Goal: Task Accomplishment & Management: Use online tool/utility

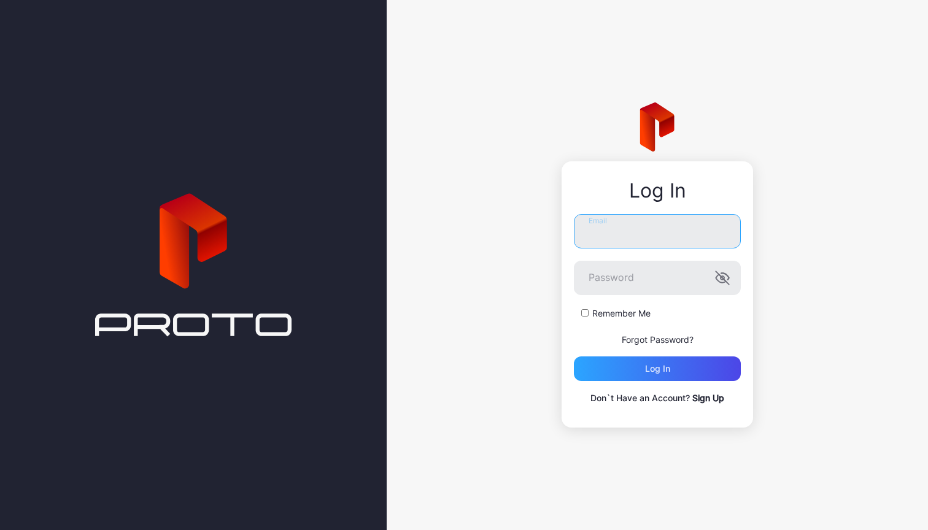
type input "**********"
click at [671, 376] on div "Log in" at bounding box center [657, 369] width 167 height 25
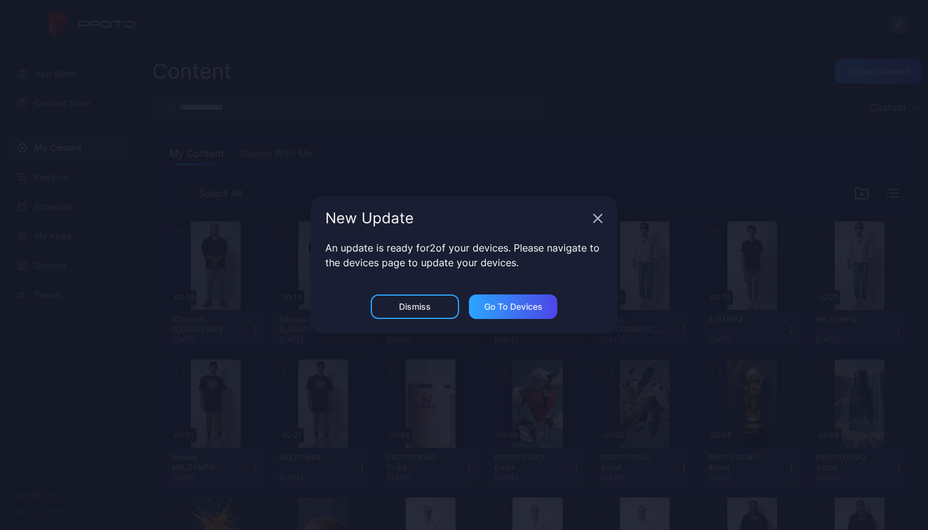
click at [433, 306] on div "Dismiss" at bounding box center [415, 307] width 88 height 25
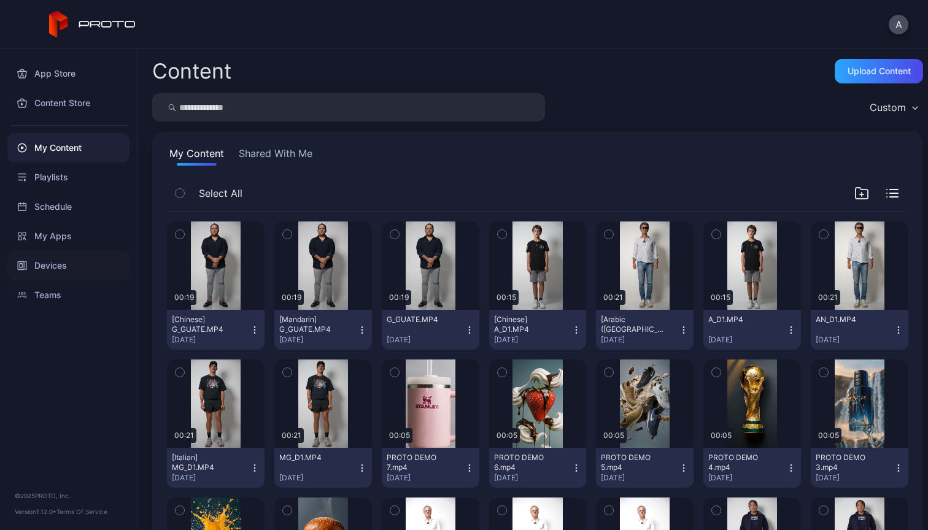
click at [65, 271] on div "Devices" at bounding box center [68, 265] width 122 height 29
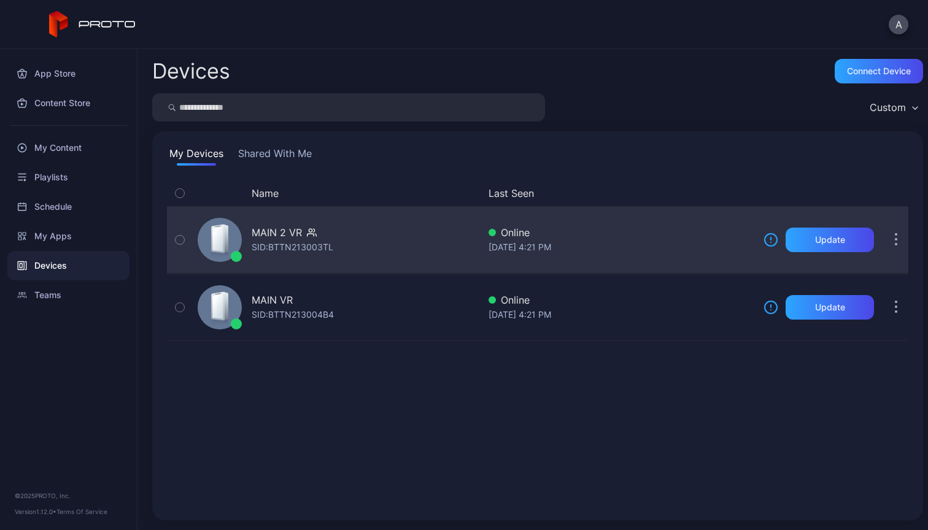
click at [884, 242] on button "button" at bounding box center [896, 240] width 25 height 25
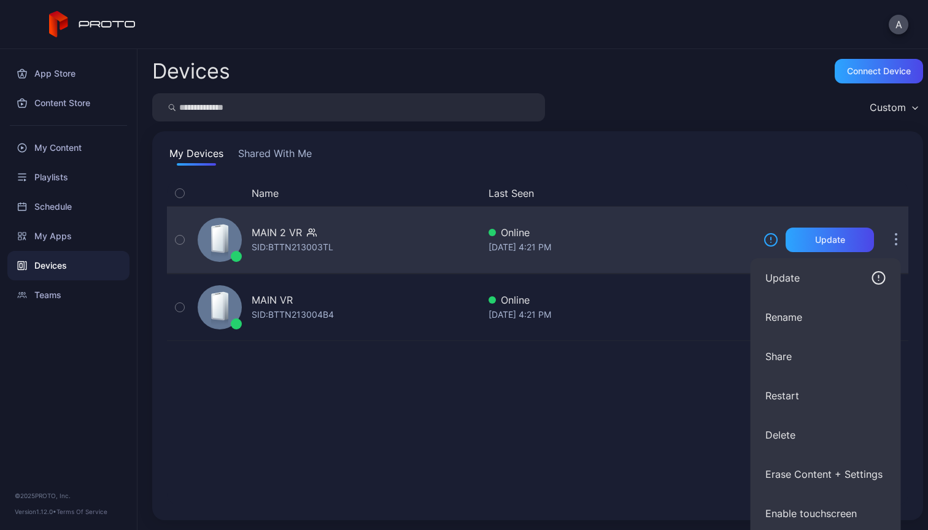
click at [301, 246] on div "SID: BTTN213003TL" at bounding box center [293, 247] width 82 height 15
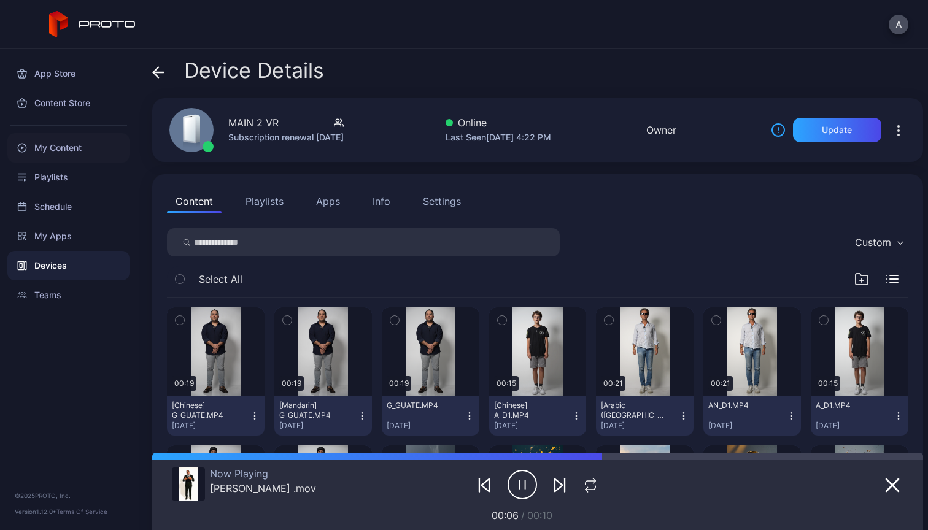
click at [62, 151] on div "My Content" at bounding box center [68, 147] width 122 height 29
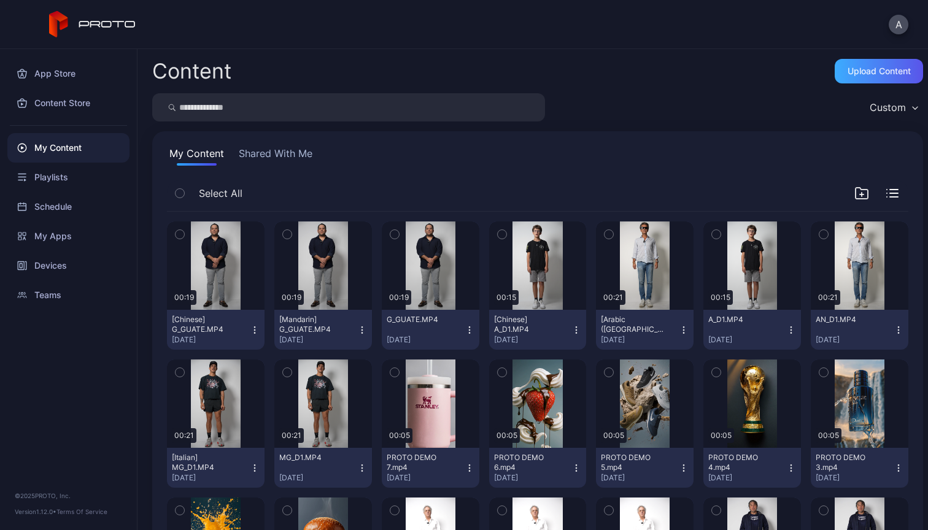
click at [872, 73] on div "Upload Content" at bounding box center [879, 71] width 63 height 10
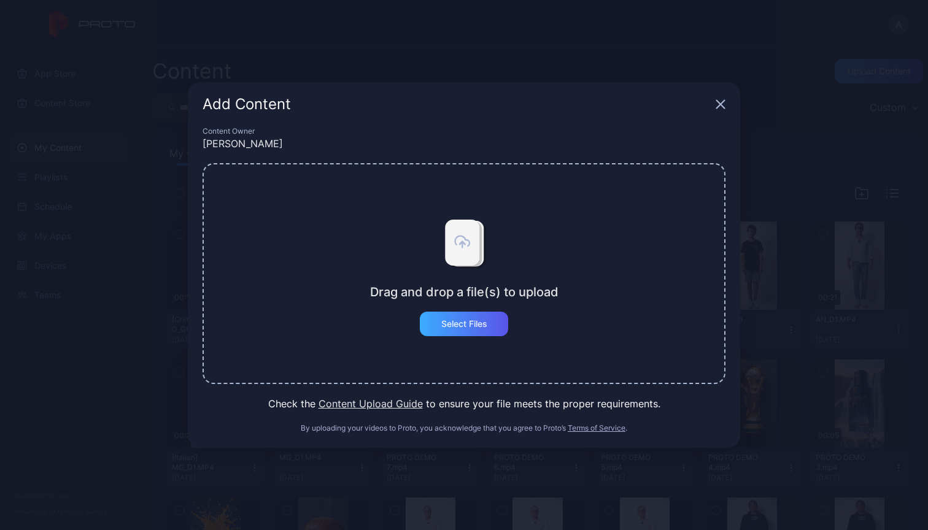
click at [467, 326] on div "Select Files" at bounding box center [464, 324] width 46 height 10
click at [455, 319] on div "Select Files" at bounding box center [464, 324] width 46 height 10
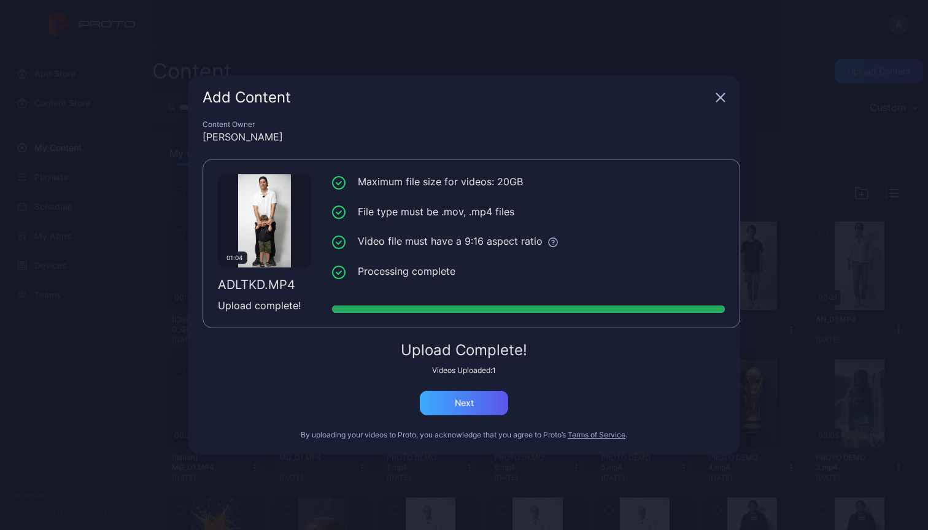
click at [466, 403] on div "Next" at bounding box center [464, 403] width 19 height 10
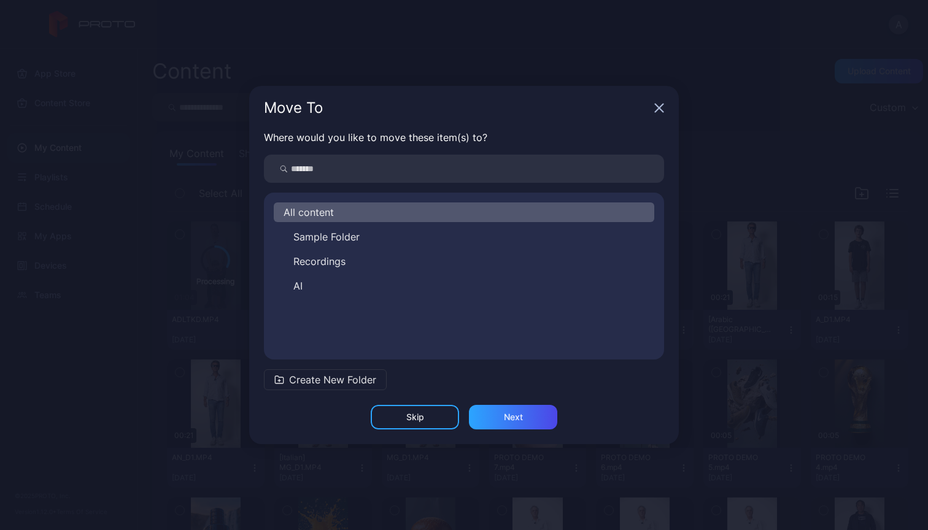
click at [519, 432] on div "Skip Next" at bounding box center [464, 424] width 430 height 39
click at [520, 420] on div "Next" at bounding box center [513, 417] width 19 height 10
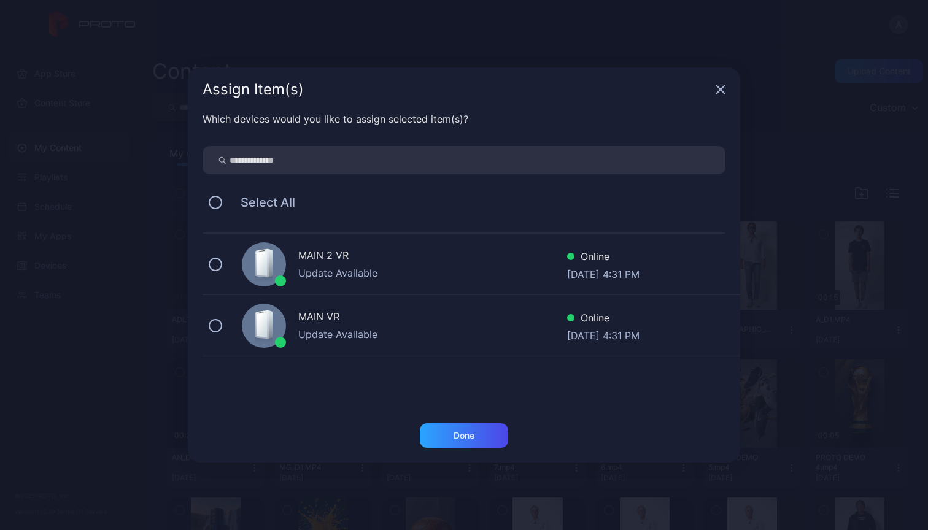
click at [496, 259] on div "MAIN 2 VR" at bounding box center [432, 257] width 269 height 18
click at [481, 434] on div "Done" at bounding box center [464, 436] width 88 height 25
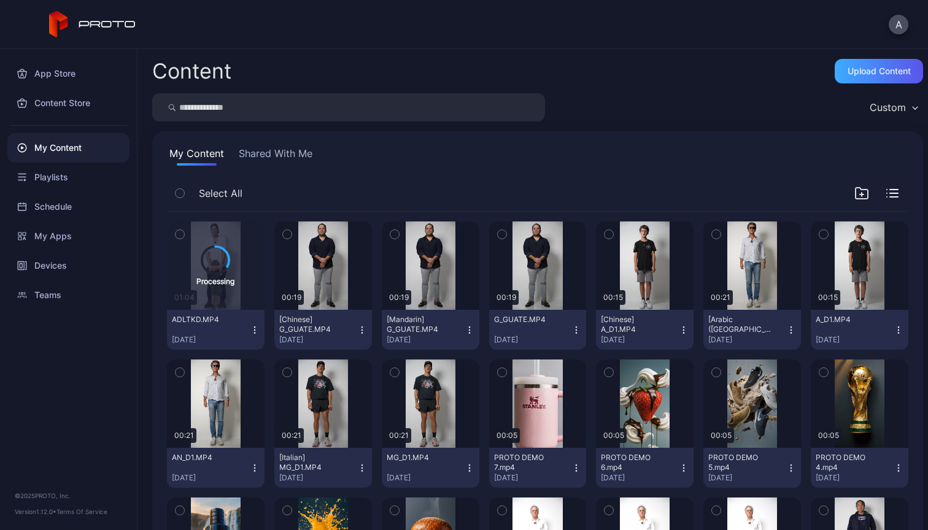
click at [851, 74] on div "Upload Content" at bounding box center [879, 71] width 63 height 10
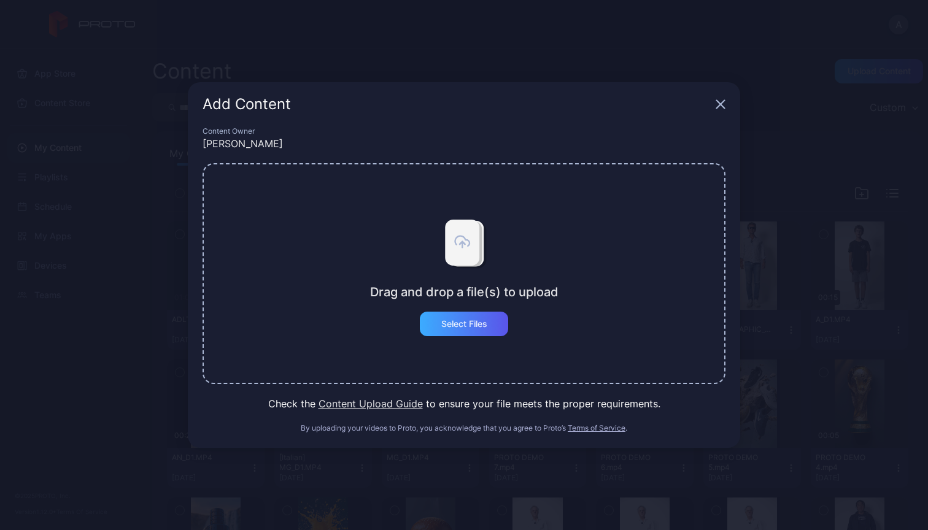
click at [479, 328] on div "Select Files" at bounding box center [464, 324] width 46 height 10
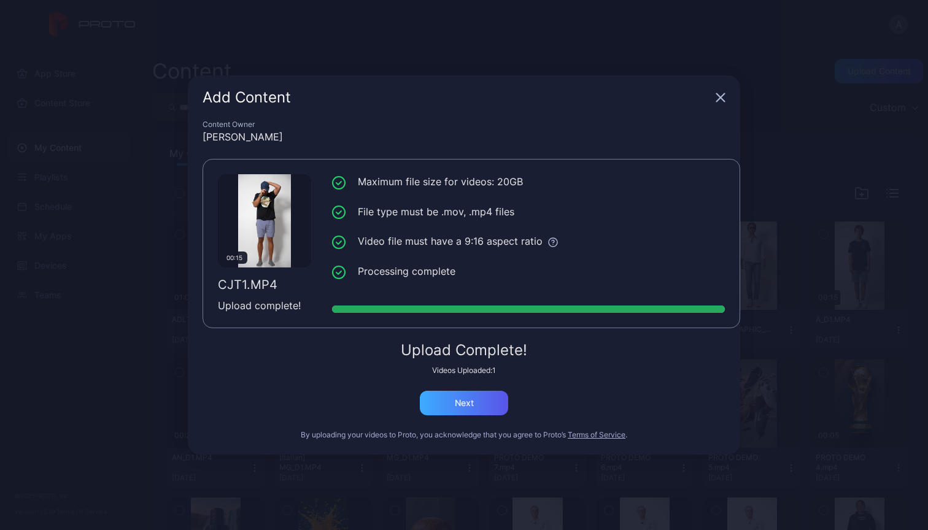
click at [474, 407] on div "Next" at bounding box center [464, 403] width 88 height 25
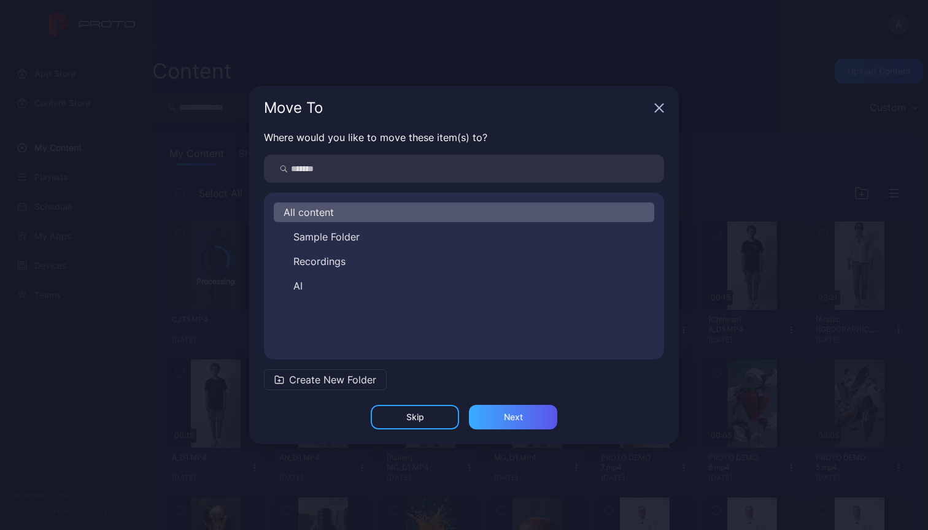
click at [527, 416] on div "Next" at bounding box center [513, 417] width 88 height 25
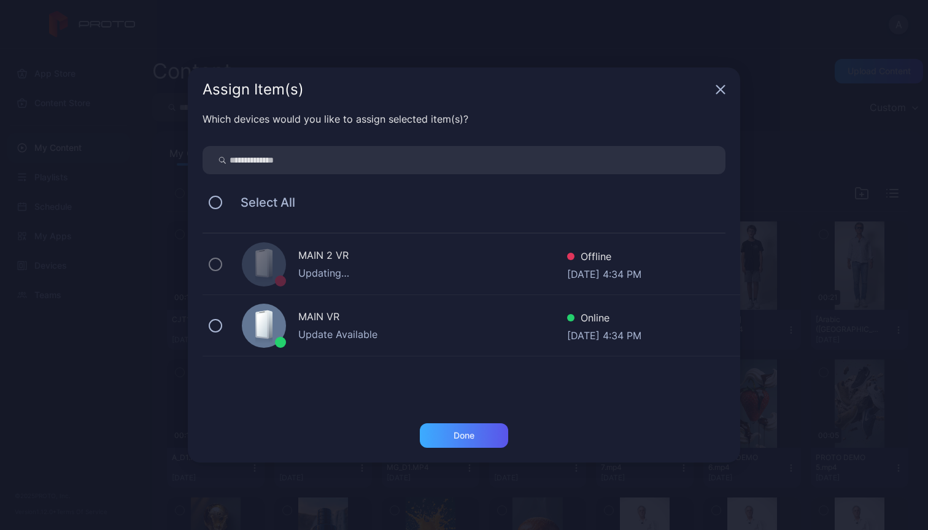
click at [473, 439] on div "Done" at bounding box center [464, 436] width 21 height 10
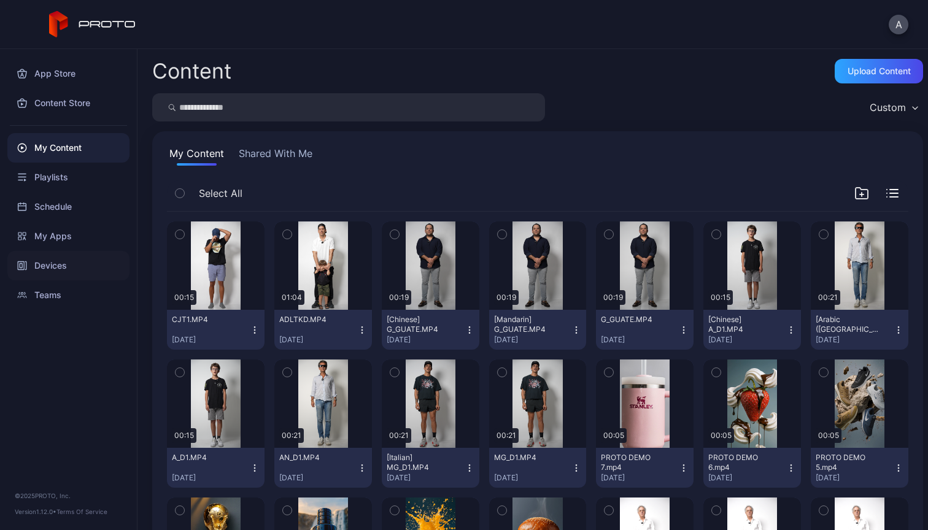
click at [50, 261] on div "Devices" at bounding box center [68, 265] width 122 height 29
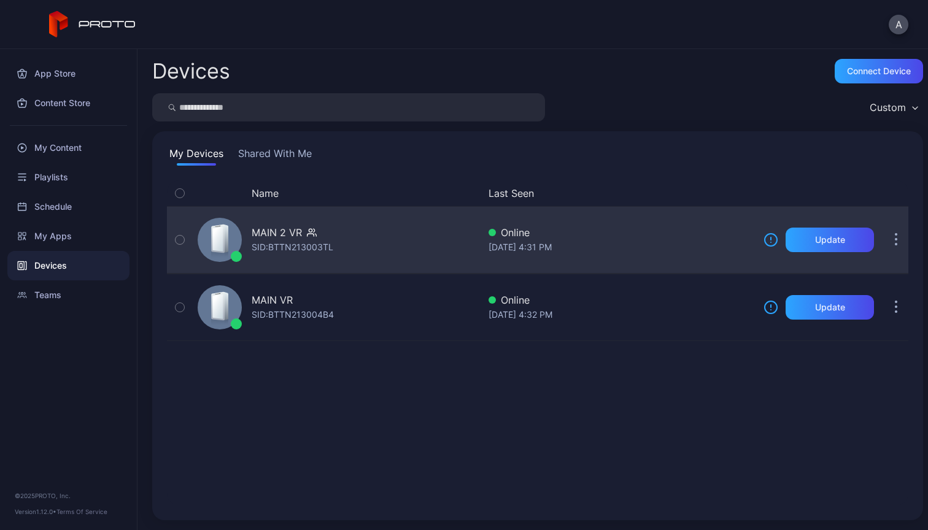
click at [403, 235] on div "MAIN 2 VR SID: BTTN213003TL" at bounding box center [336, 239] width 286 height 61
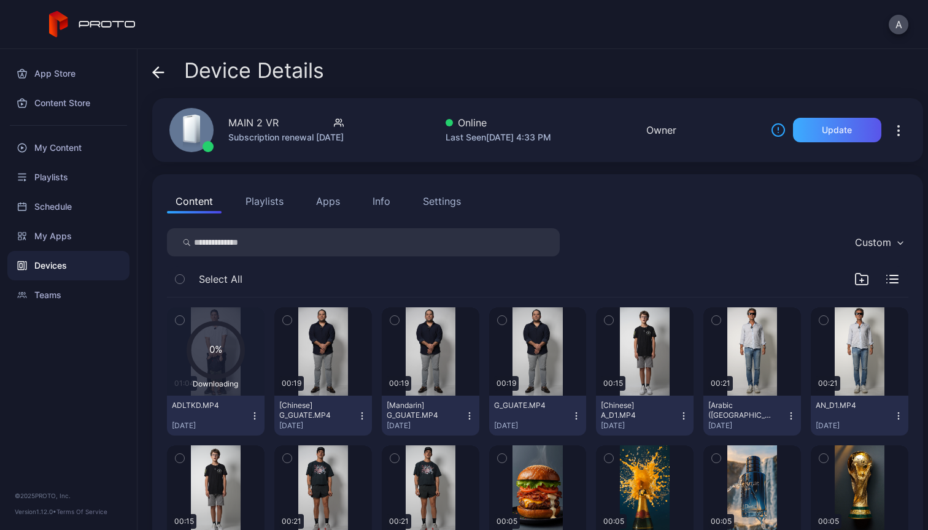
click at [822, 130] on div "Update" at bounding box center [837, 130] width 30 height 10
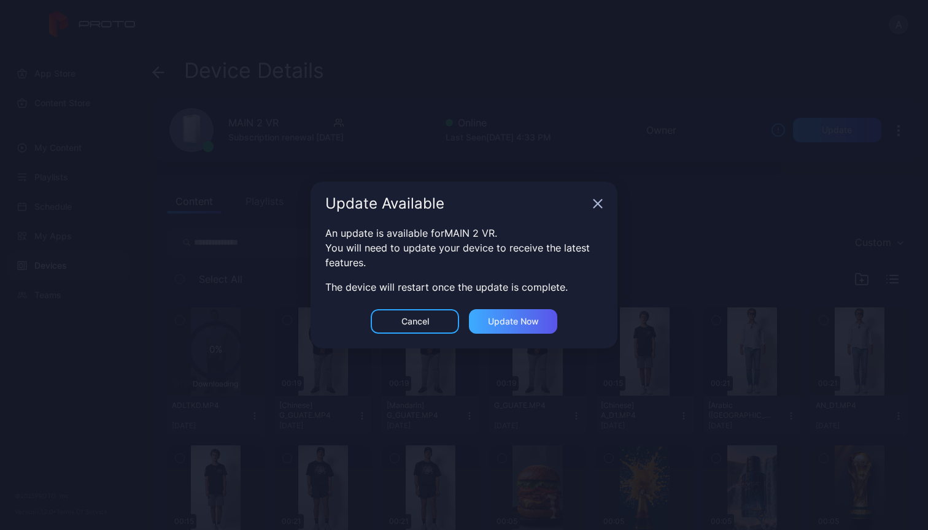
click at [515, 323] on div "Update now" at bounding box center [513, 322] width 51 height 10
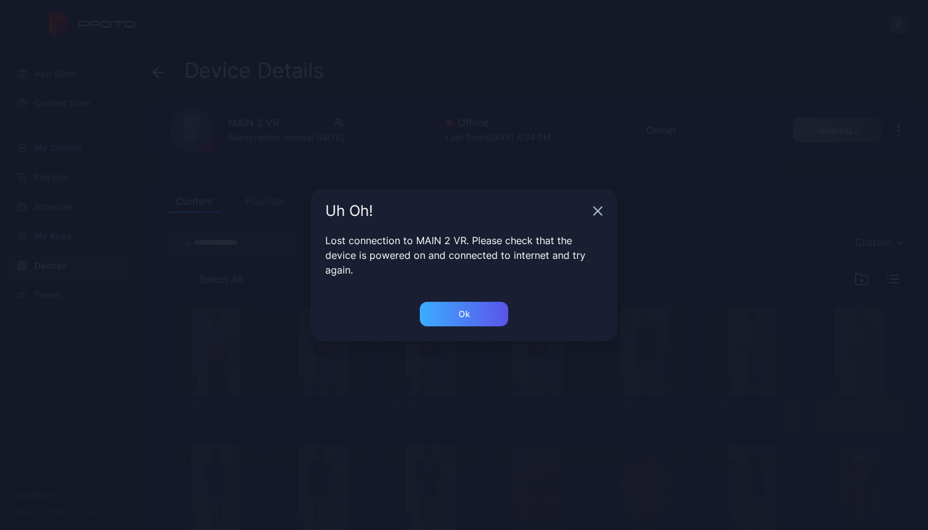
click at [484, 321] on div "Ok" at bounding box center [464, 314] width 88 height 25
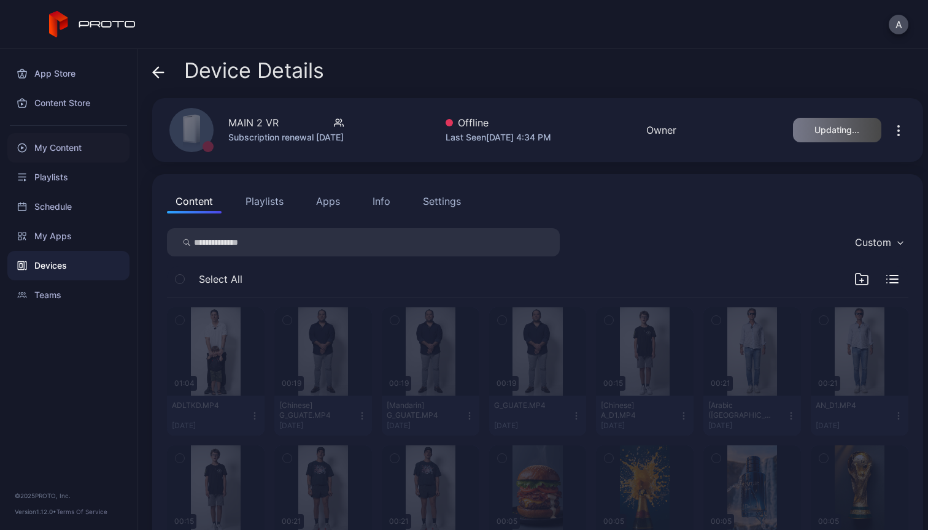
click at [66, 141] on div "My Content" at bounding box center [68, 147] width 122 height 29
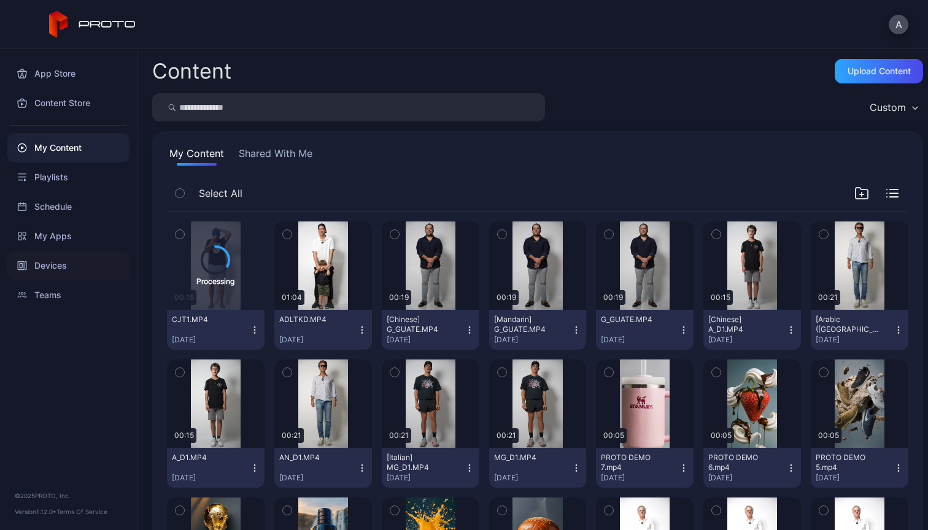
click at [50, 261] on div "Devices" at bounding box center [68, 265] width 122 height 29
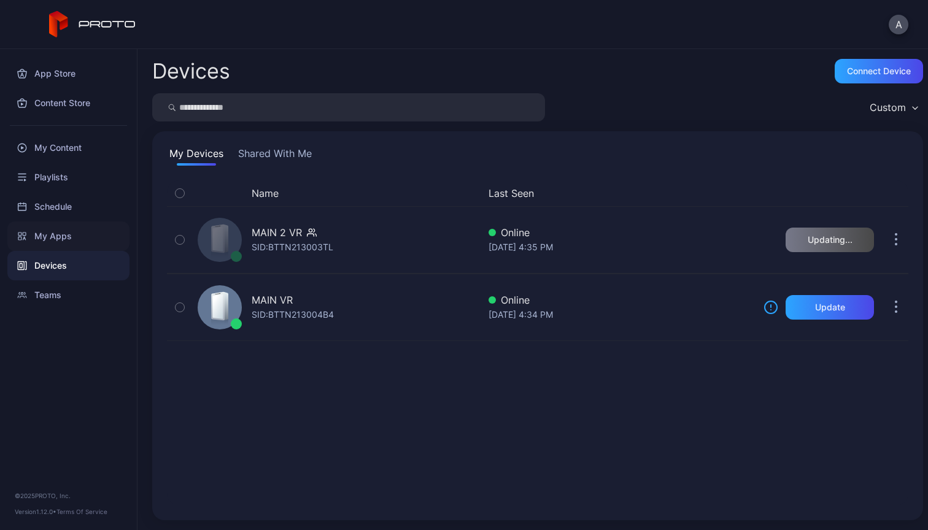
click at [48, 232] on div "My Apps" at bounding box center [68, 236] width 122 height 29
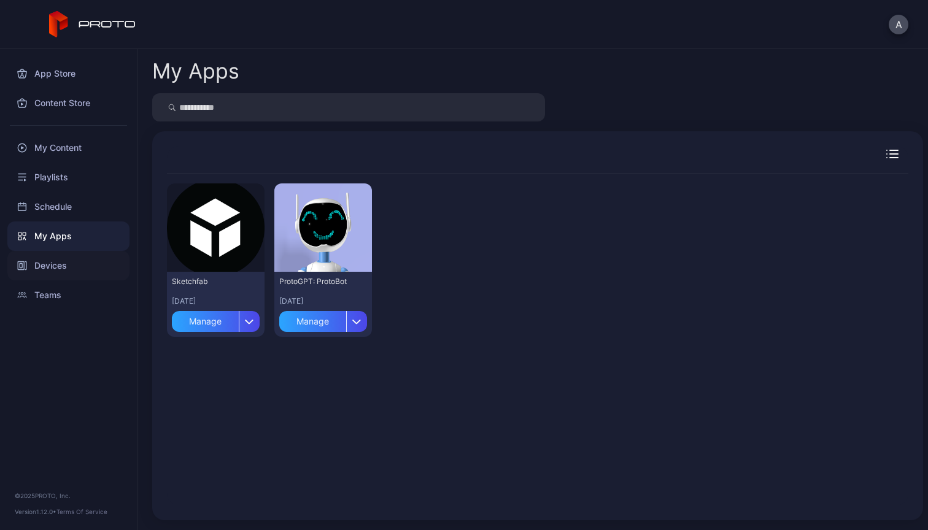
click at [48, 263] on div "Devices" at bounding box center [68, 265] width 122 height 29
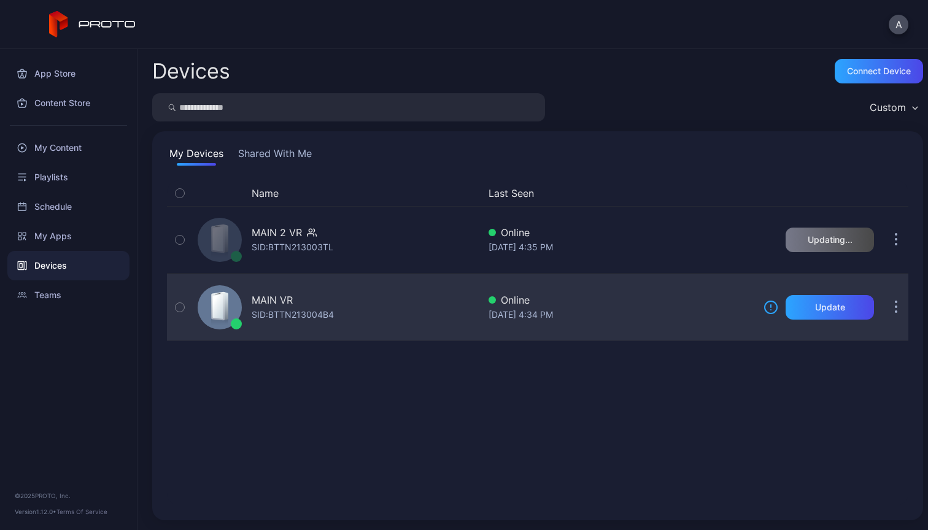
click at [663, 319] on div "Aug 14, 2025 at 4:34 PM" at bounding box center [621, 315] width 265 height 15
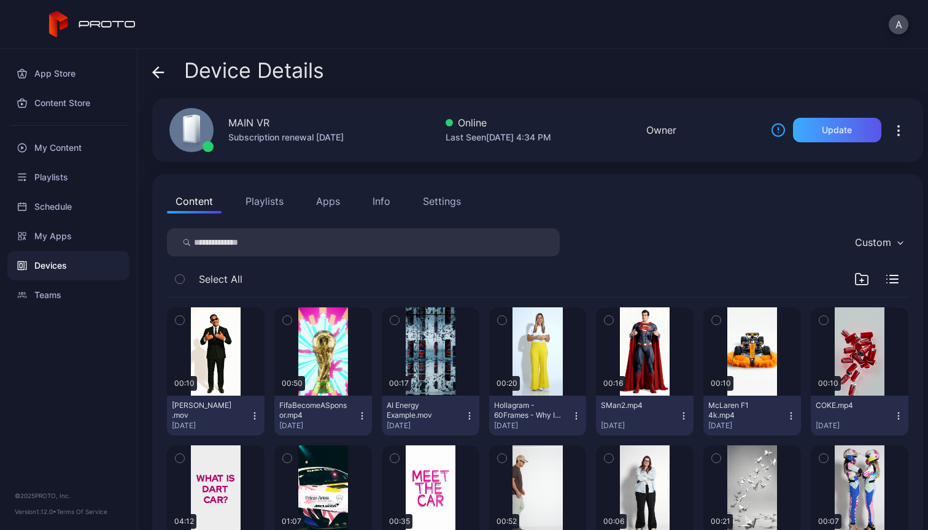
click at [832, 132] on div "Update" at bounding box center [837, 130] width 30 height 10
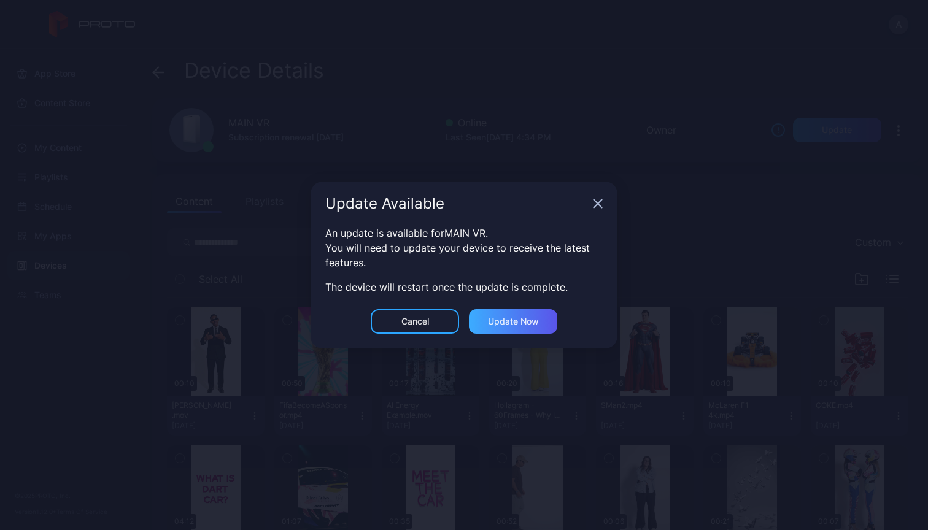
click at [528, 318] on div "Update now" at bounding box center [513, 322] width 51 height 10
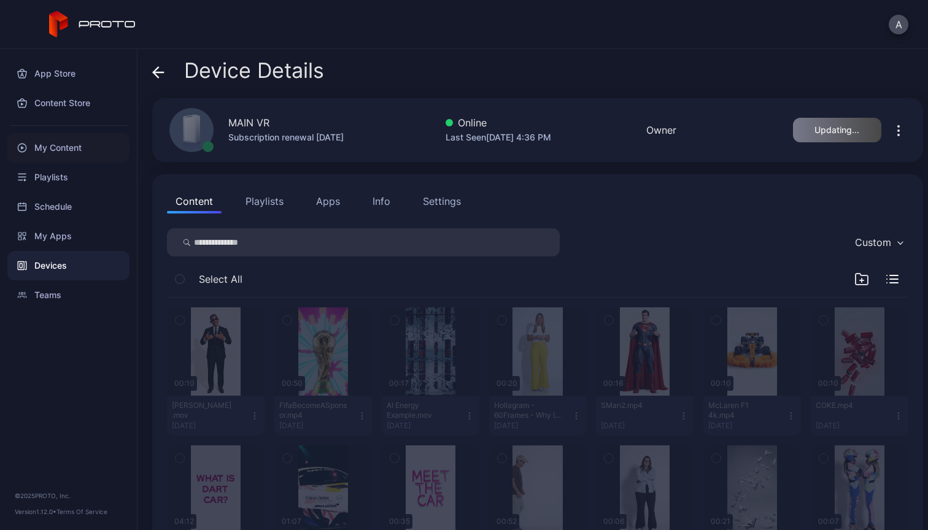
click at [83, 144] on div "My Content" at bounding box center [68, 147] width 122 height 29
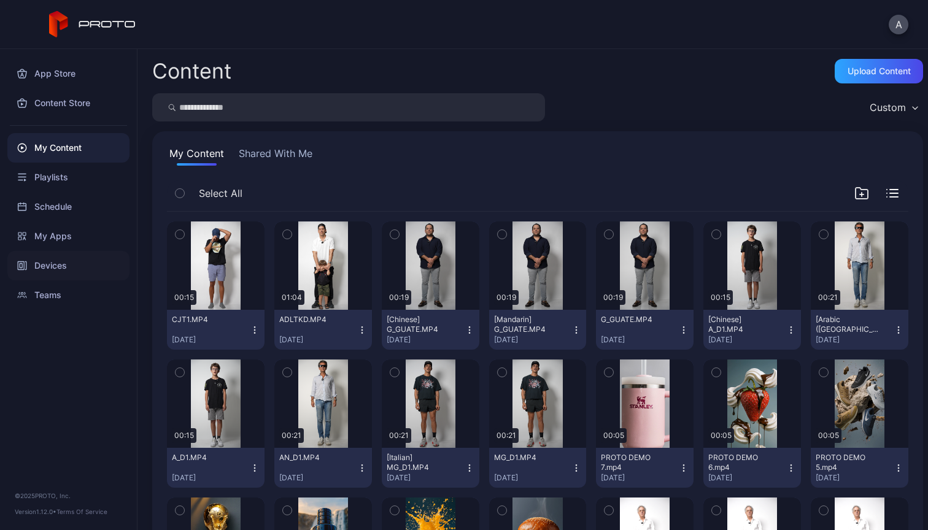
click at [49, 257] on div "Devices" at bounding box center [68, 265] width 122 height 29
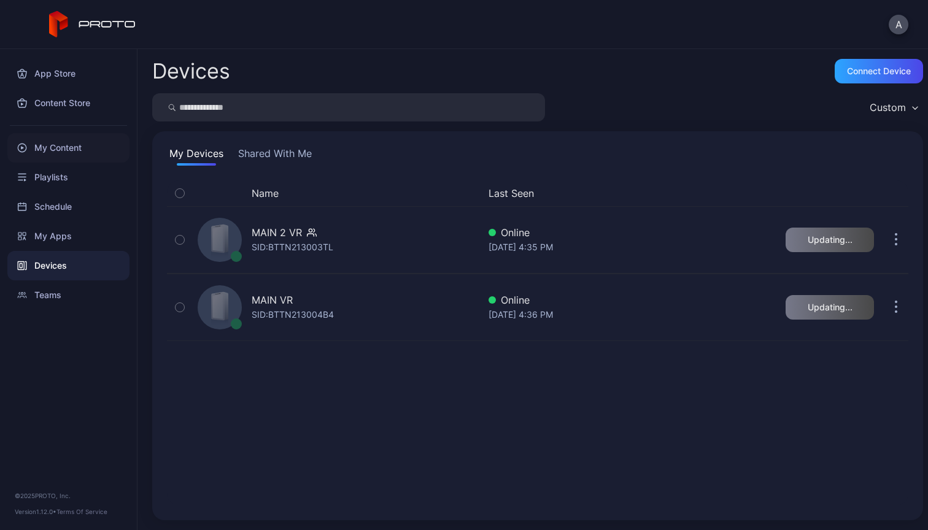
click at [58, 150] on div "My Content" at bounding box center [68, 147] width 122 height 29
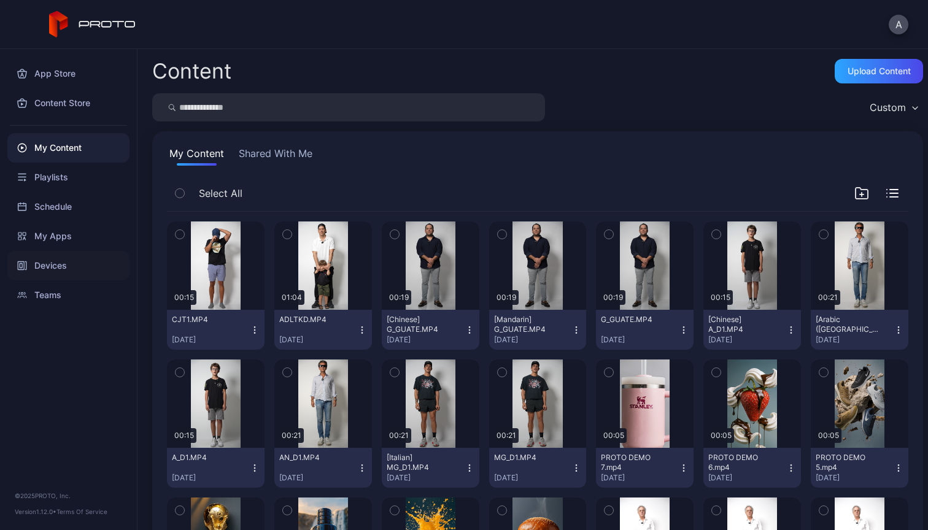
click at [62, 260] on div "Devices" at bounding box center [68, 265] width 122 height 29
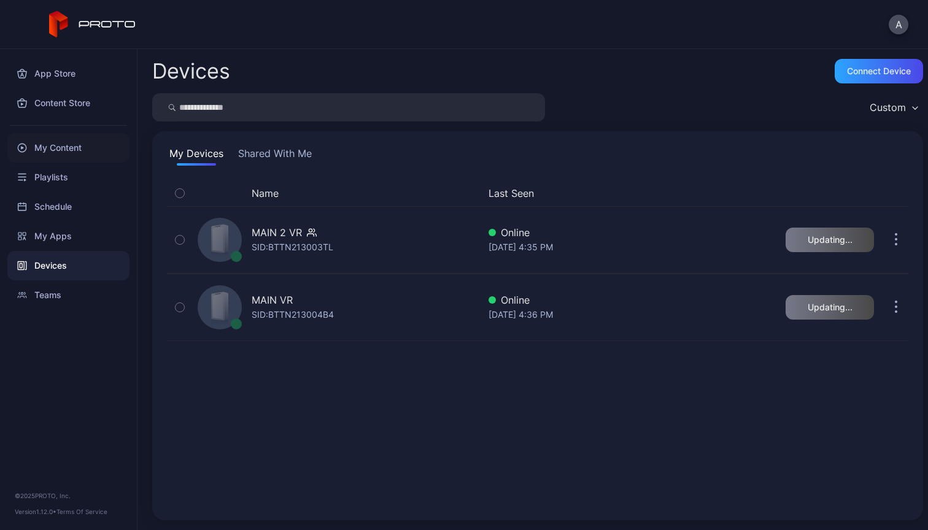
click at [50, 147] on div "My Content" at bounding box center [68, 147] width 122 height 29
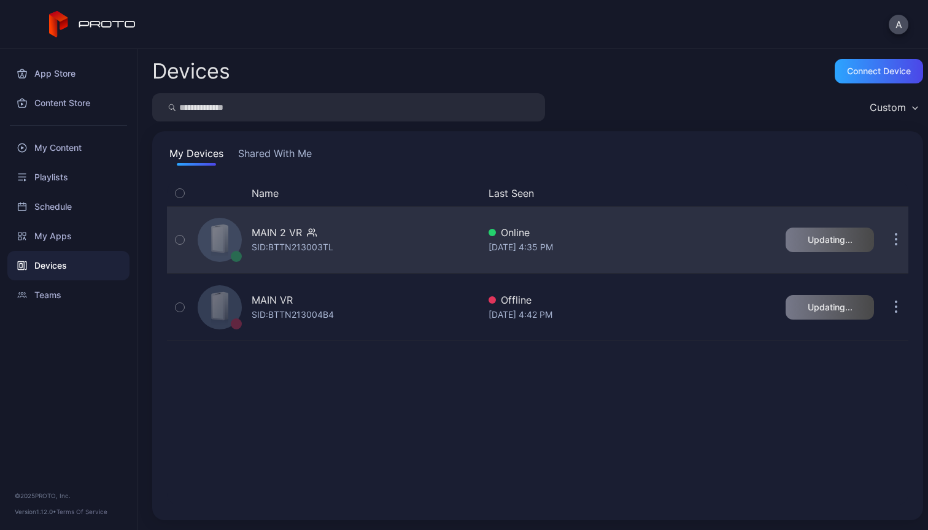
click at [622, 238] on div "Online" at bounding box center [621, 232] width 265 height 15
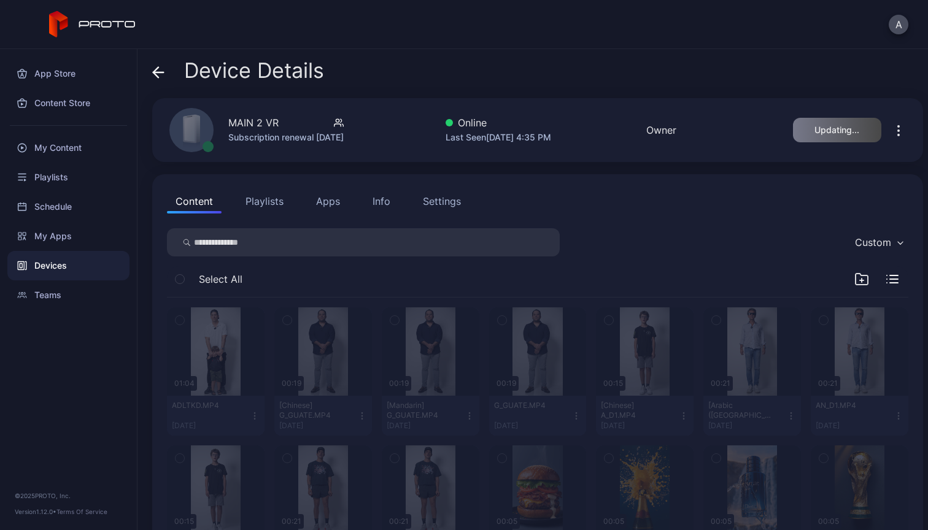
click at [268, 196] on button "Playlists" at bounding box center [264, 201] width 55 height 25
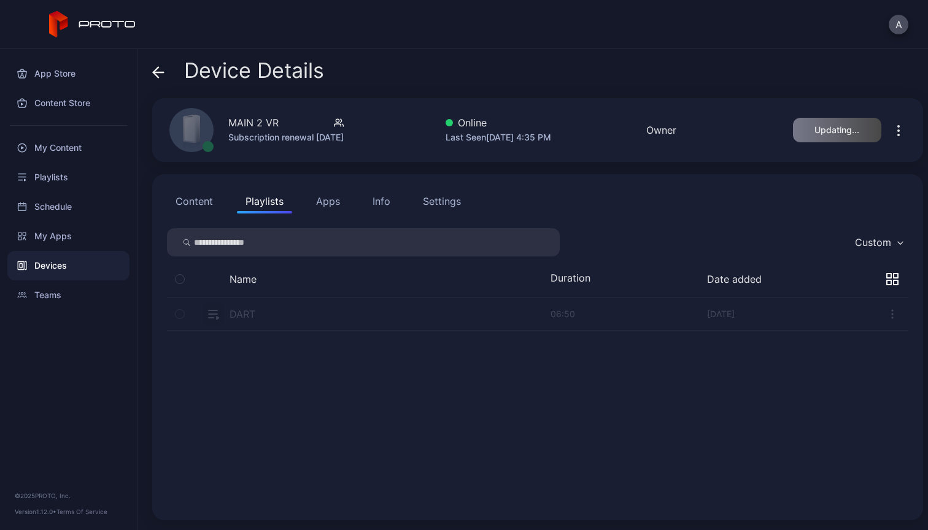
click at [196, 202] on button "Content" at bounding box center [194, 201] width 55 height 25
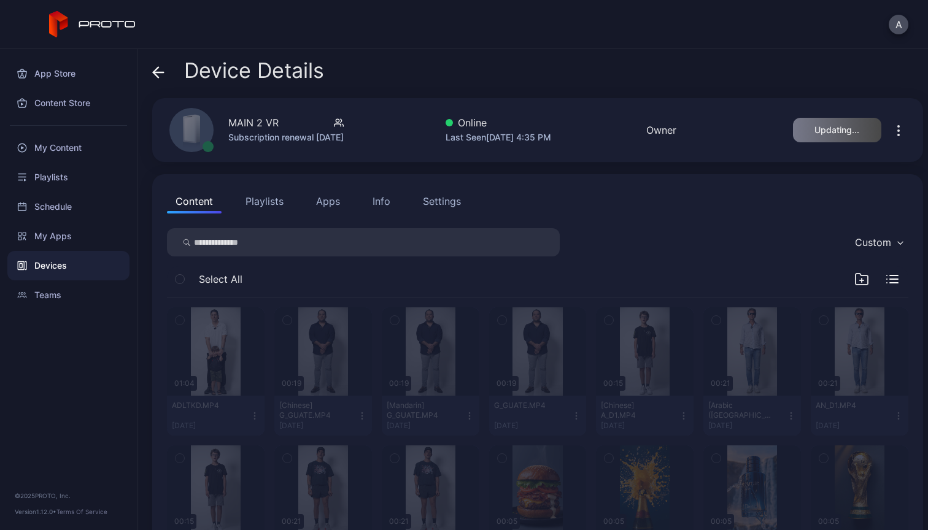
click at [52, 263] on div "Devices" at bounding box center [68, 265] width 122 height 29
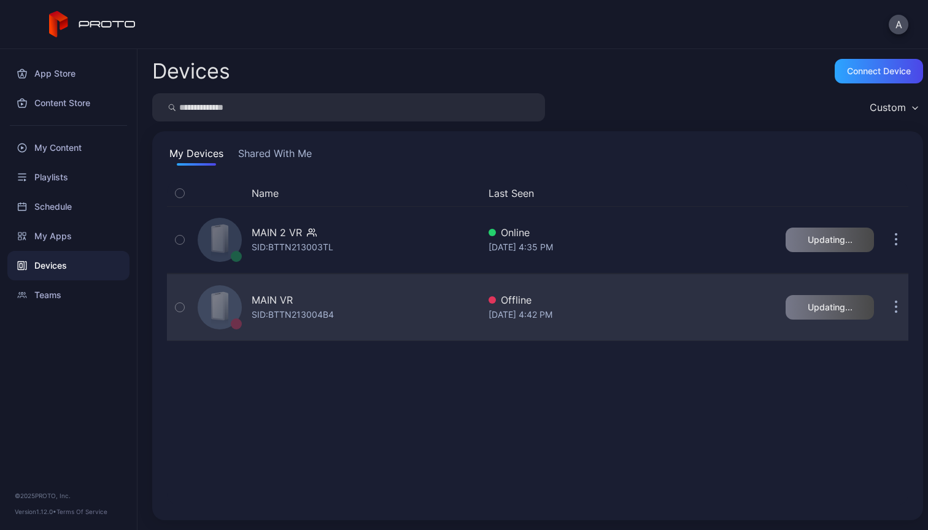
click at [389, 325] on div "MAIN VR SID: BTTN213004B4" at bounding box center [336, 307] width 286 height 61
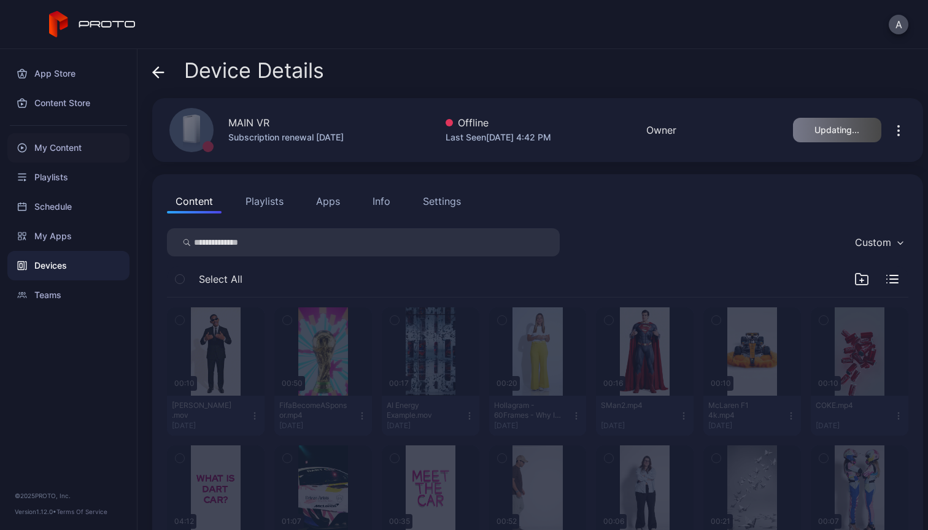
click at [63, 148] on div "My Content" at bounding box center [68, 147] width 122 height 29
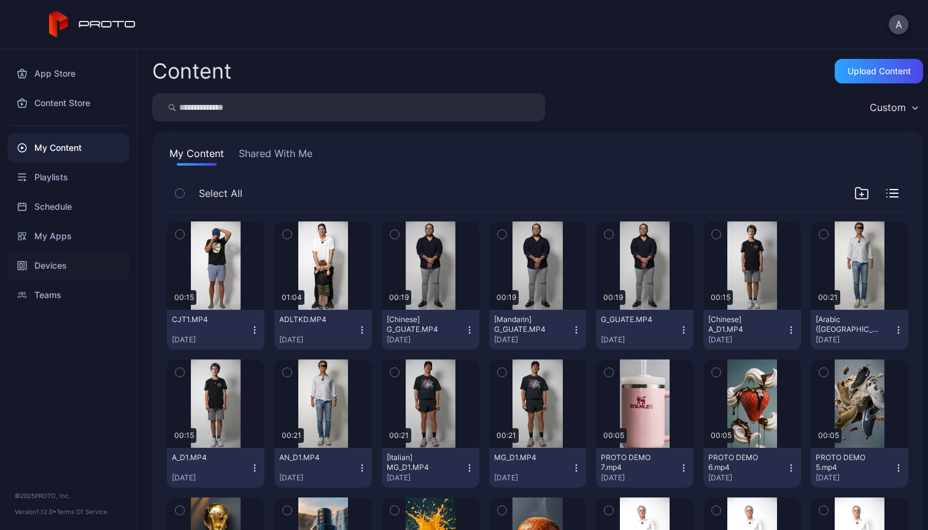
click at [58, 268] on div "Devices" at bounding box center [68, 265] width 122 height 29
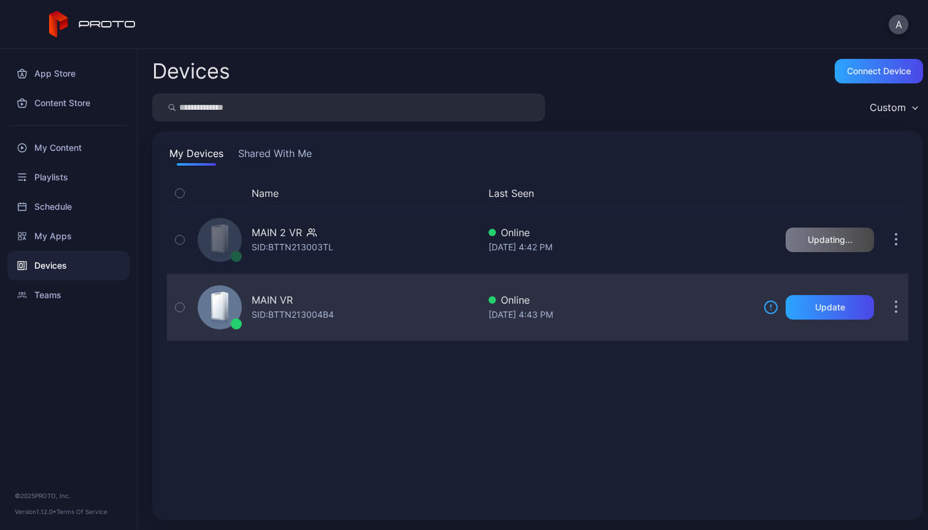
click at [349, 309] on div "MAIN VR SID: BTTN213004B4" at bounding box center [336, 307] width 286 height 61
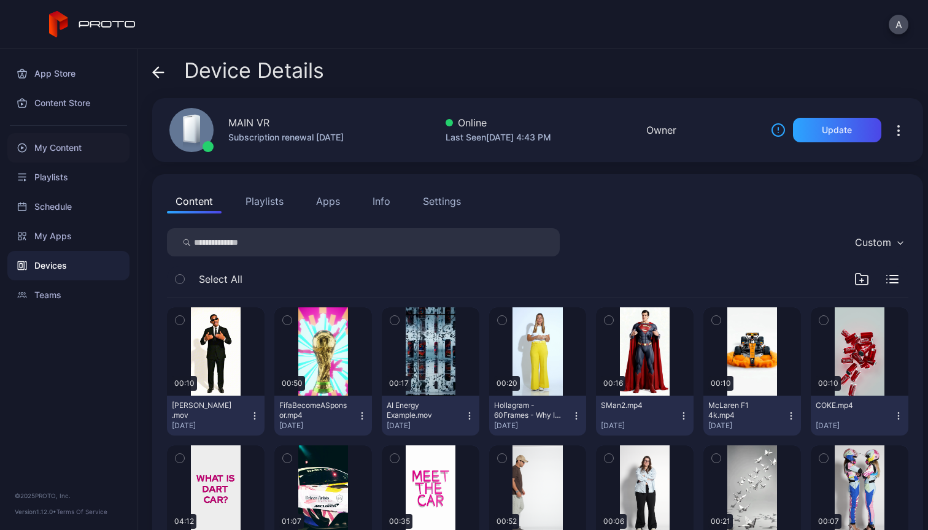
click at [60, 152] on div "My Content" at bounding box center [68, 147] width 122 height 29
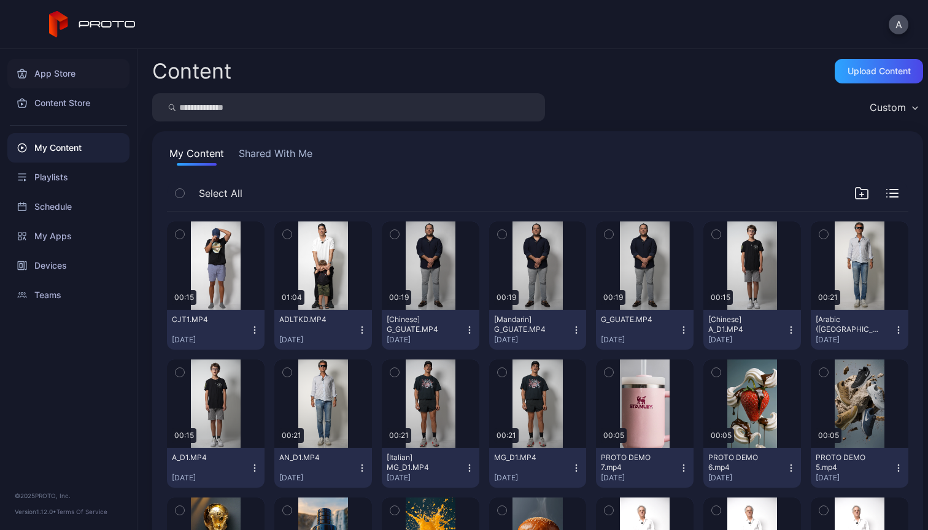
click at [56, 75] on div "App Store" at bounding box center [68, 73] width 122 height 29
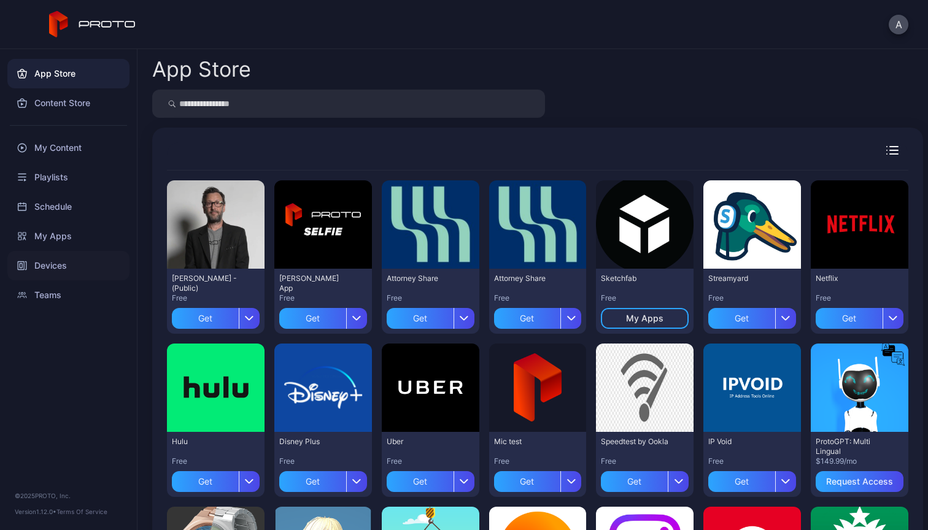
click at [58, 264] on div "Devices" at bounding box center [68, 265] width 122 height 29
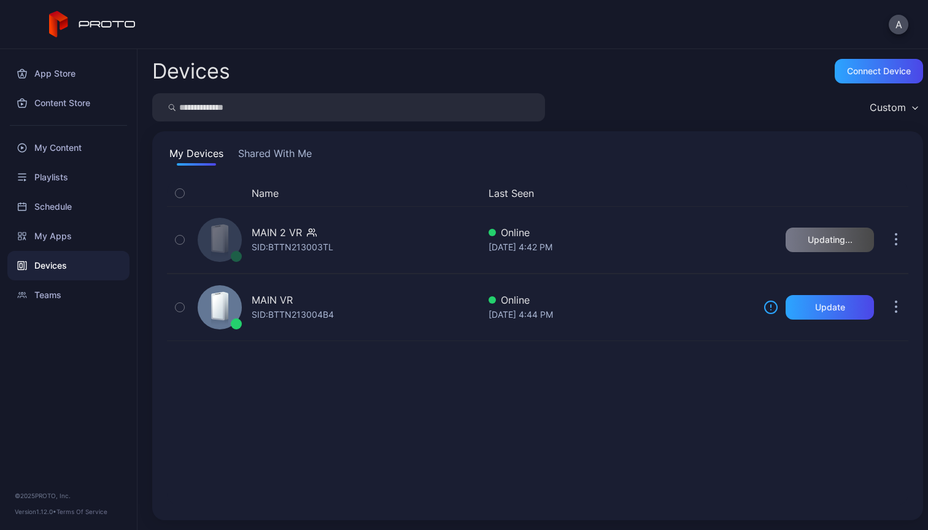
click at [751, 430] on div "Name Last Seen MAIN 2 VR SID: BTTN213003TL Online Aug 14, 2025 at 4:42 PM Updat…" at bounding box center [537, 342] width 741 height 325
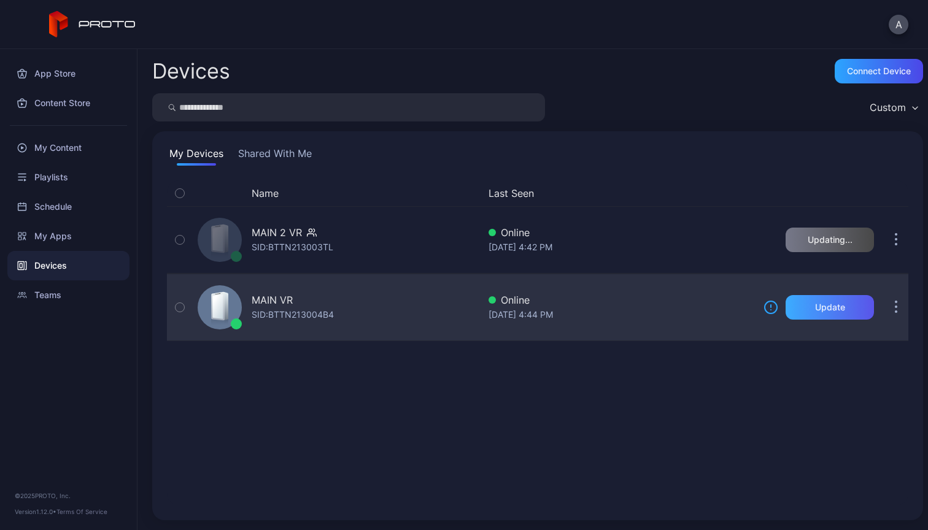
click at [822, 312] on div "Update" at bounding box center [830, 308] width 30 height 10
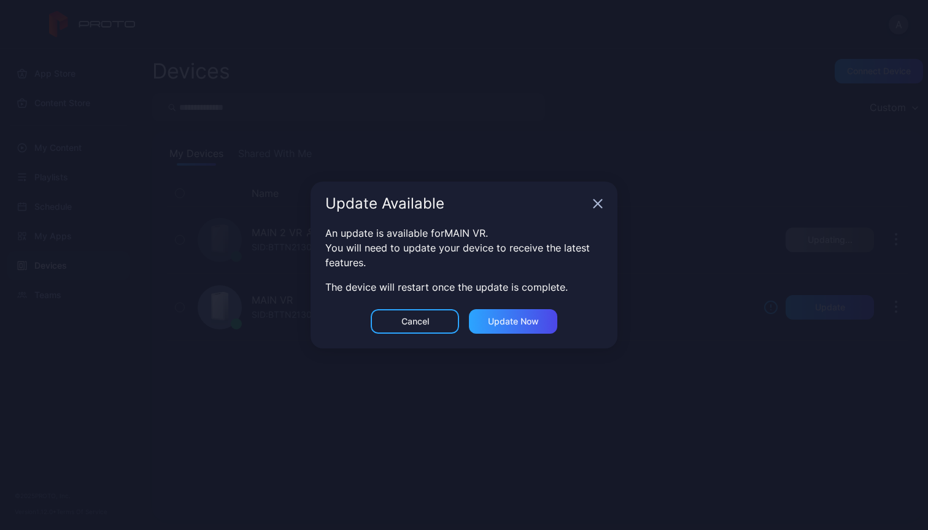
click at [463, 325] on div "Cancel Update now" at bounding box center [464, 328] width 307 height 39
click at [514, 323] on div "Update now" at bounding box center [513, 322] width 51 height 10
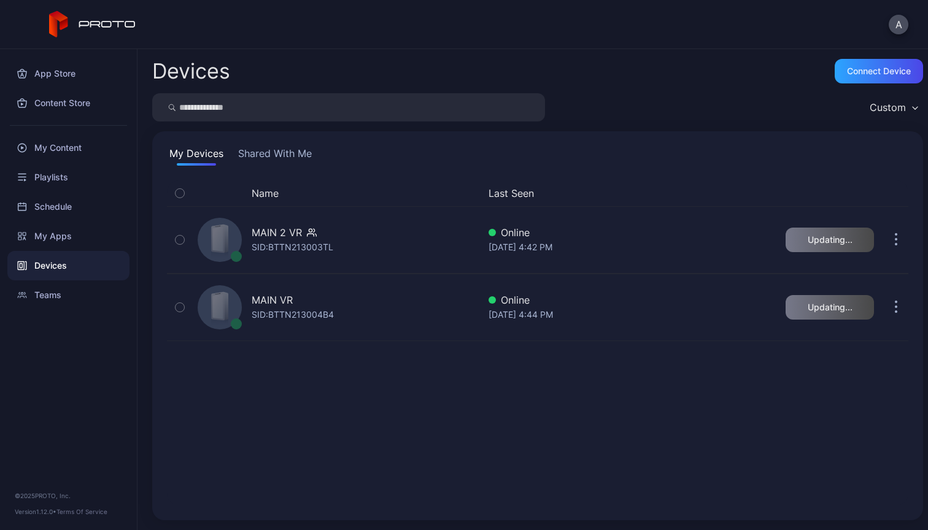
click at [295, 152] on button "Shared With Me" at bounding box center [275, 156] width 79 height 20
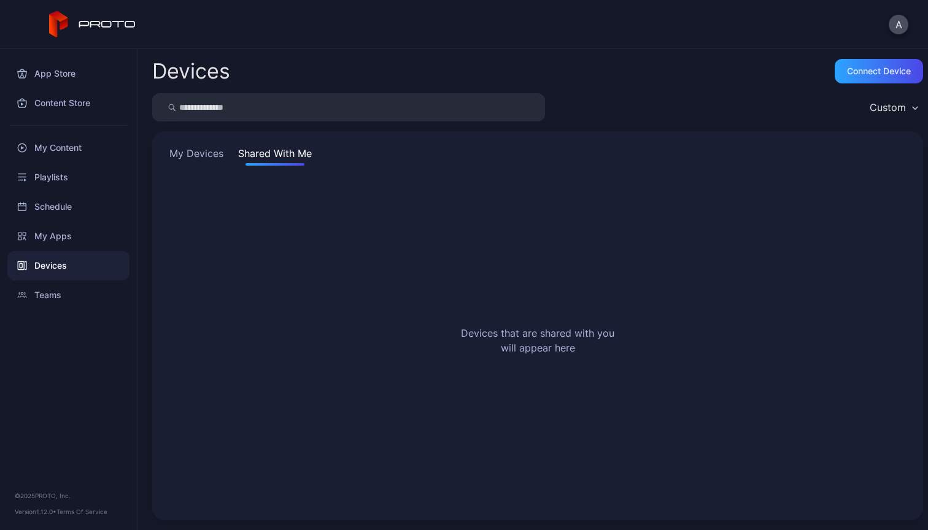
click at [193, 156] on button "My Devices" at bounding box center [196, 156] width 59 height 20
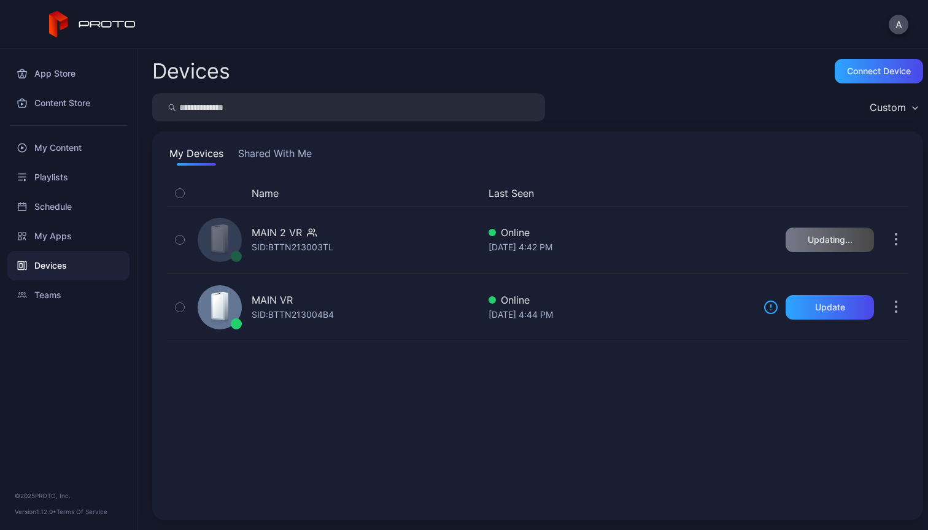
click at [555, 399] on div "Name Last Seen MAIN 2 VR SID: BTTN213003TL Online Aug 14, 2025 at 4:42 PM Updat…" at bounding box center [537, 342] width 741 height 325
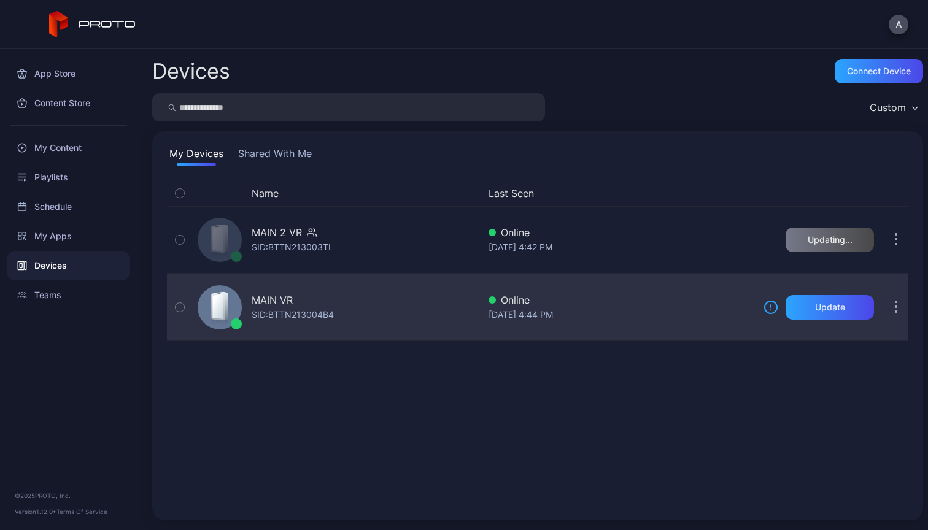
click at [884, 309] on button "button" at bounding box center [896, 307] width 25 height 25
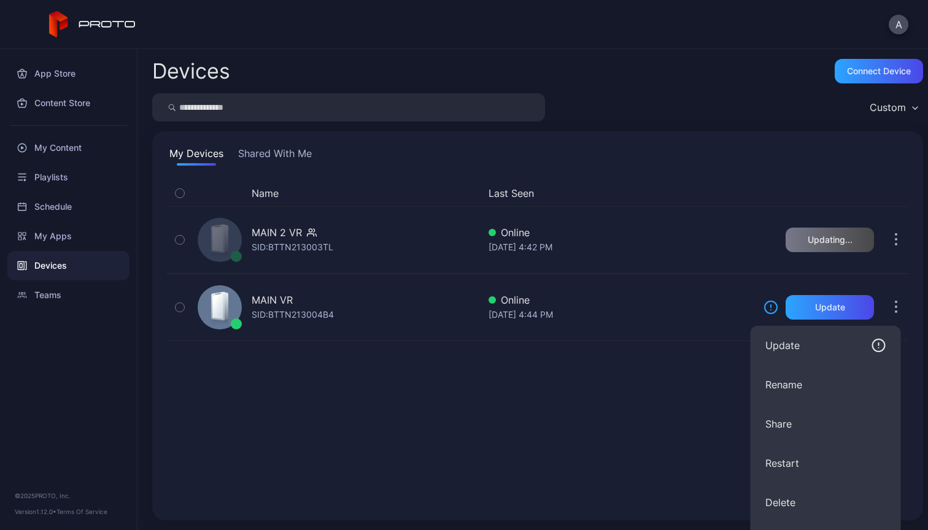
click at [620, 418] on div "Name Last Seen MAIN 2 VR SID: BTTN213003TL Online [DATE] 4:42 PM Updating... MA…" at bounding box center [537, 342] width 741 height 325
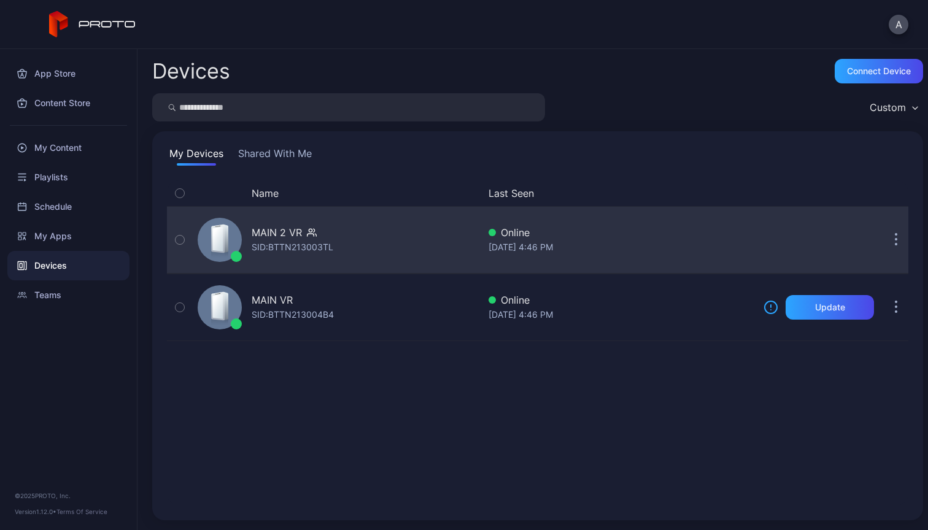
click at [398, 238] on div "MAIN 2 VR SID: BTTN213003TL" at bounding box center [336, 239] width 286 height 61
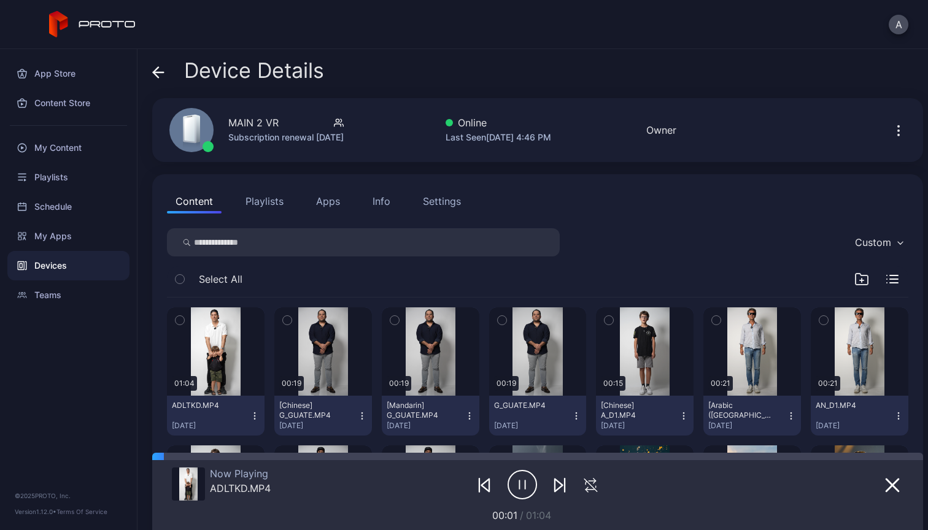
scroll to position [89, 0]
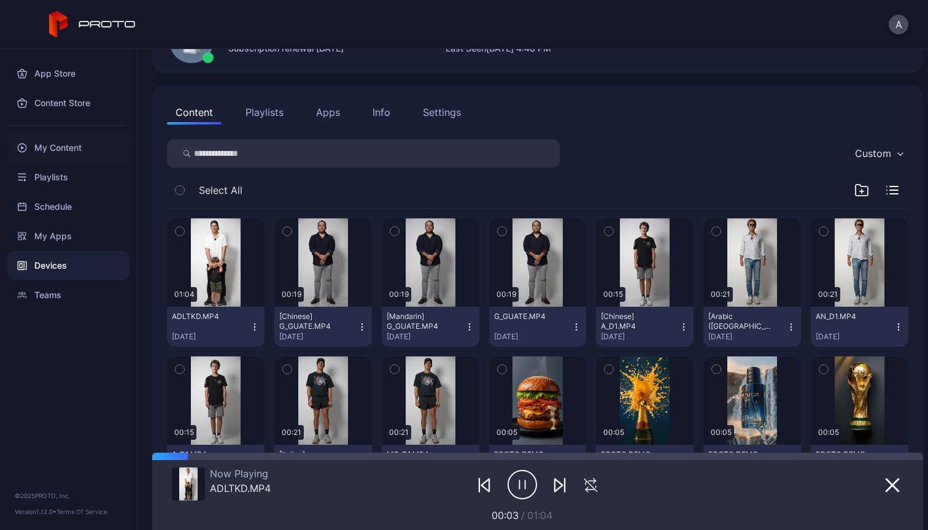
click at [72, 149] on div "My Content" at bounding box center [68, 147] width 122 height 29
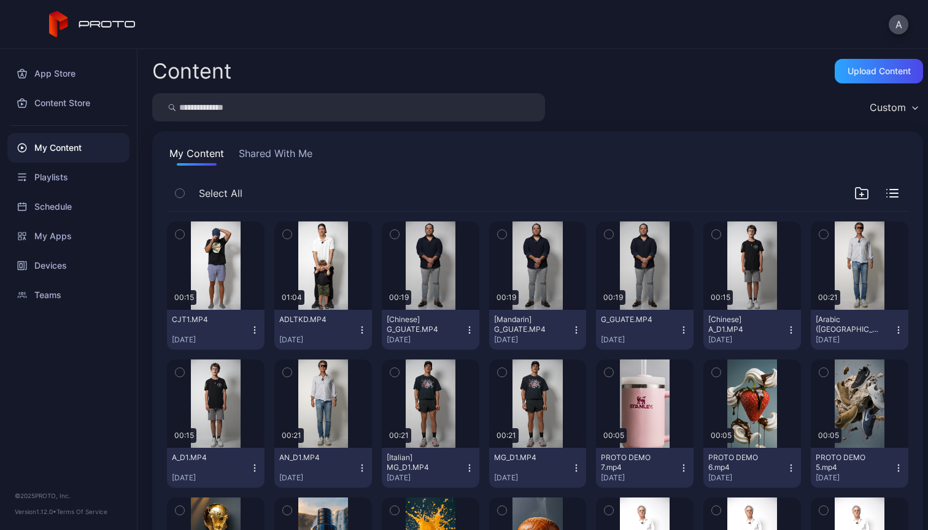
click at [252, 330] on icon "button" at bounding box center [255, 330] width 10 height 10
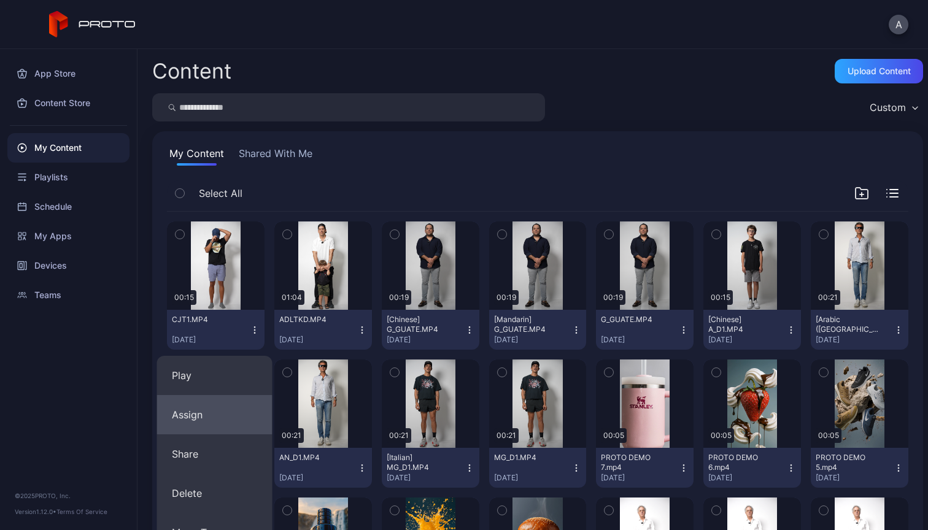
click at [215, 408] on button "Assign" at bounding box center [214, 414] width 115 height 39
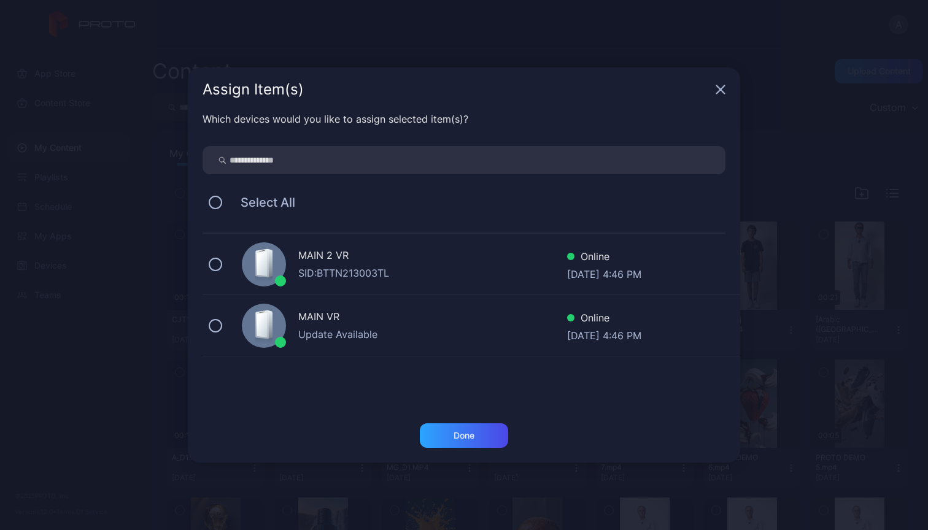
click at [371, 263] on div "MAIN 2 VR" at bounding box center [432, 257] width 269 height 18
click at [479, 438] on div "Done" at bounding box center [464, 436] width 88 height 25
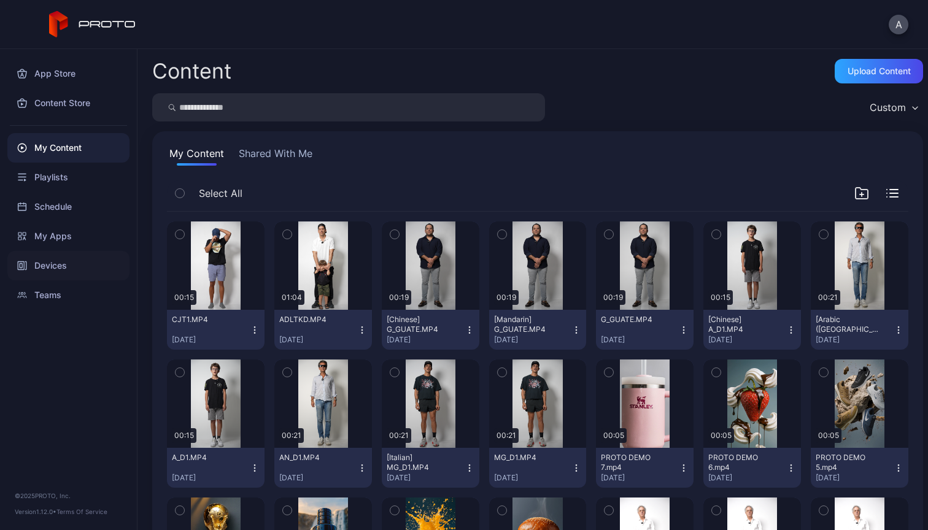
click at [59, 262] on div "Devices" at bounding box center [68, 265] width 122 height 29
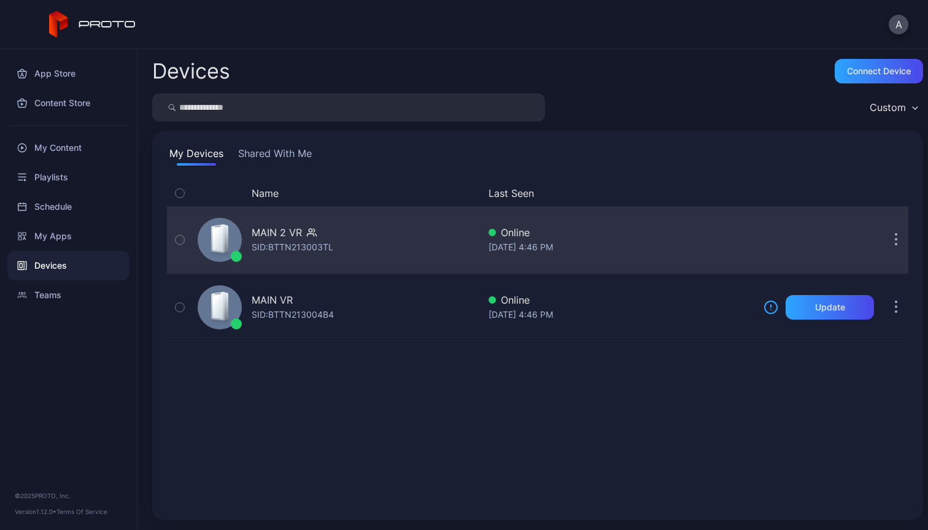
click at [338, 231] on div "MAIN 2 VR SID: BTTN213003TL" at bounding box center [336, 239] width 286 height 61
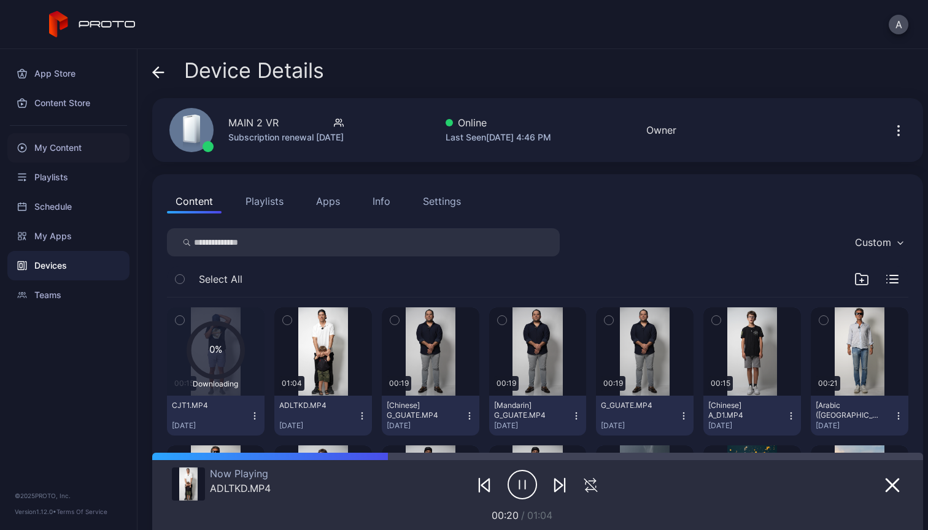
click at [48, 147] on div "My Content" at bounding box center [68, 147] width 122 height 29
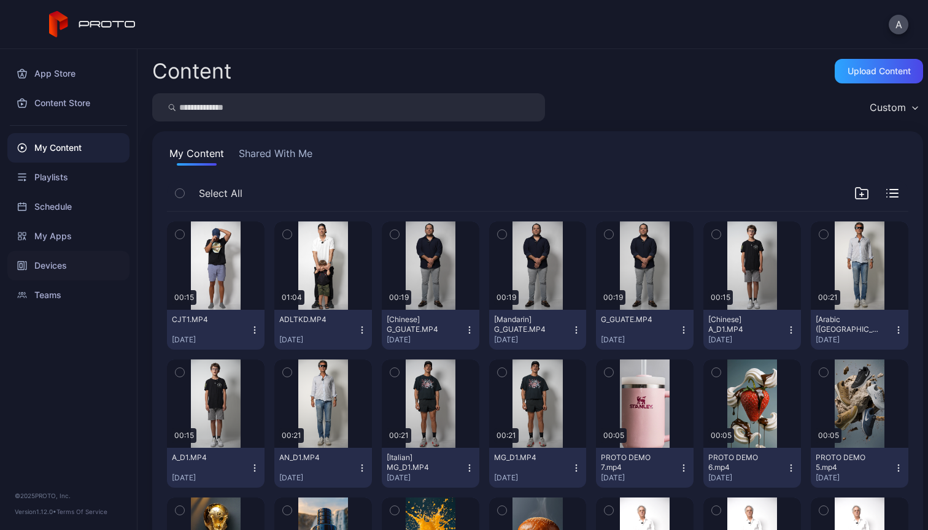
click at [59, 259] on div "Devices" at bounding box center [68, 265] width 122 height 29
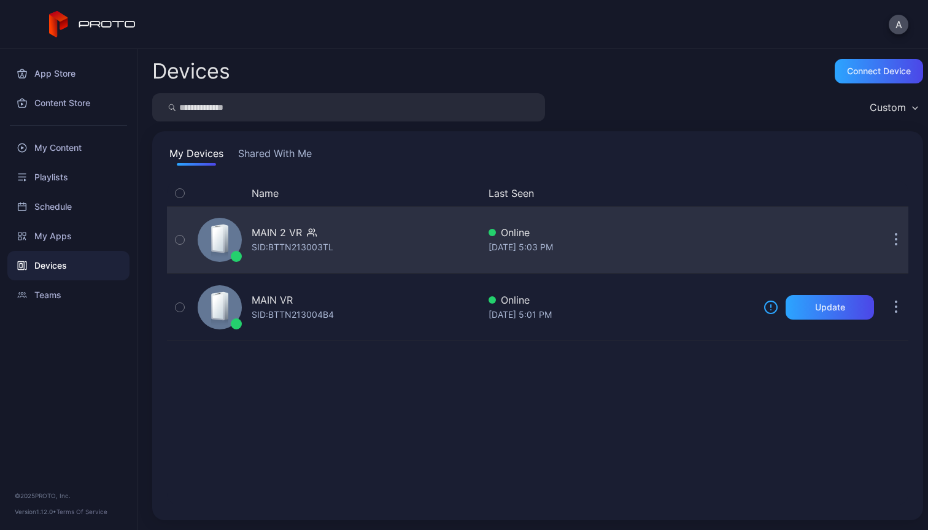
click at [665, 240] on div "[DATE] 5:03 PM" at bounding box center [621, 247] width 265 height 15
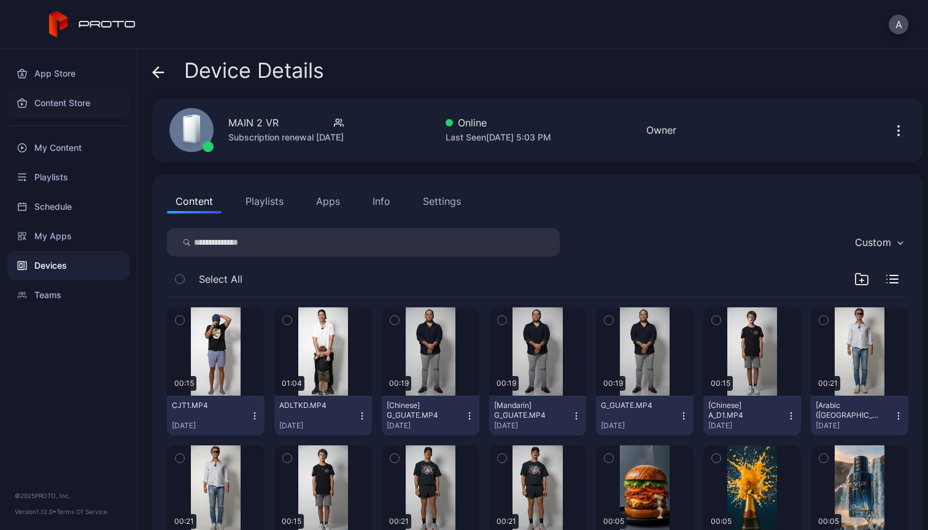
click at [69, 103] on div "Content Store" at bounding box center [68, 102] width 122 height 29
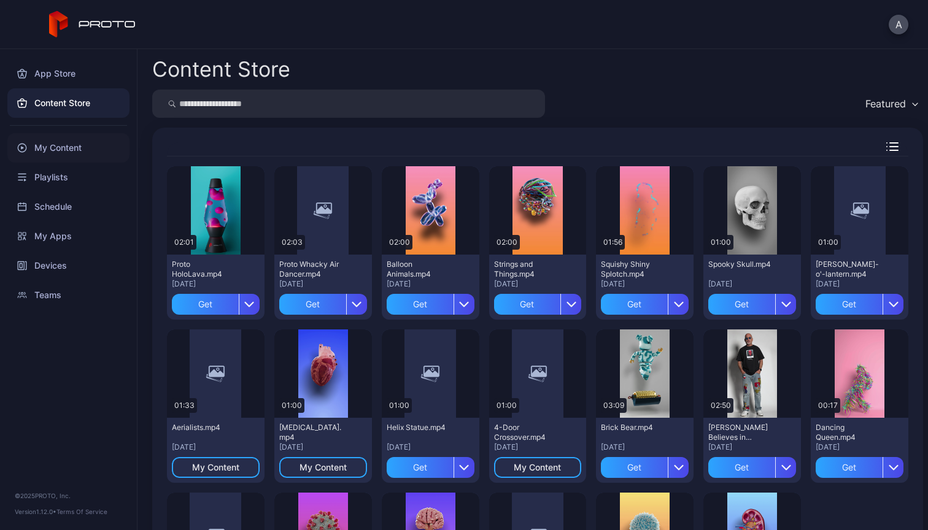
click at [61, 138] on div "My Content" at bounding box center [68, 147] width 122 height 29
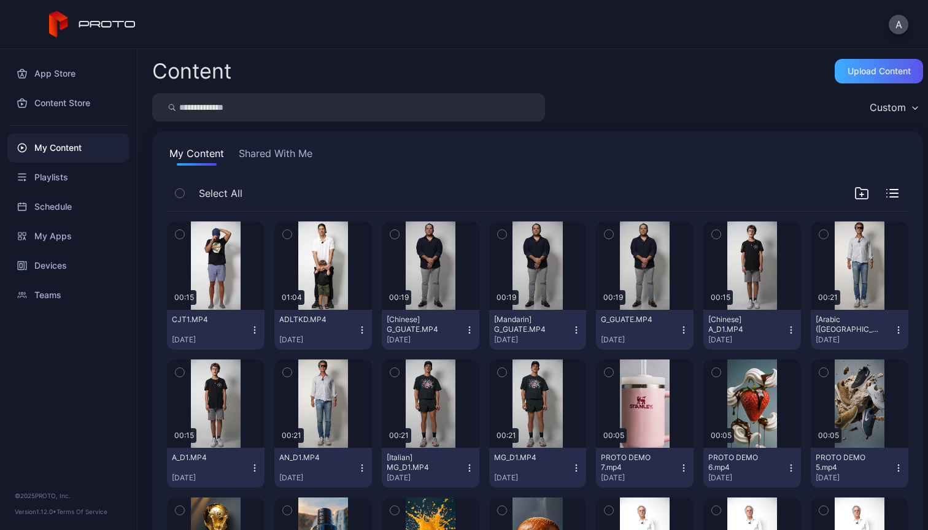
click at [878, 69] on div "Upload Content" at bounding box center [879, 71] width 63 height 10
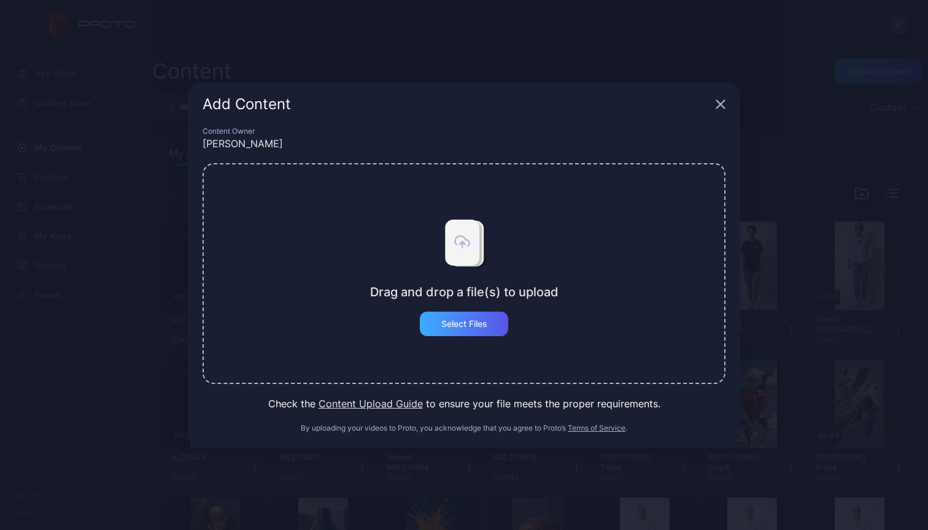
click at [483, 323] on div "Select Files" at bounding box center [464, 324] width 46 height 10
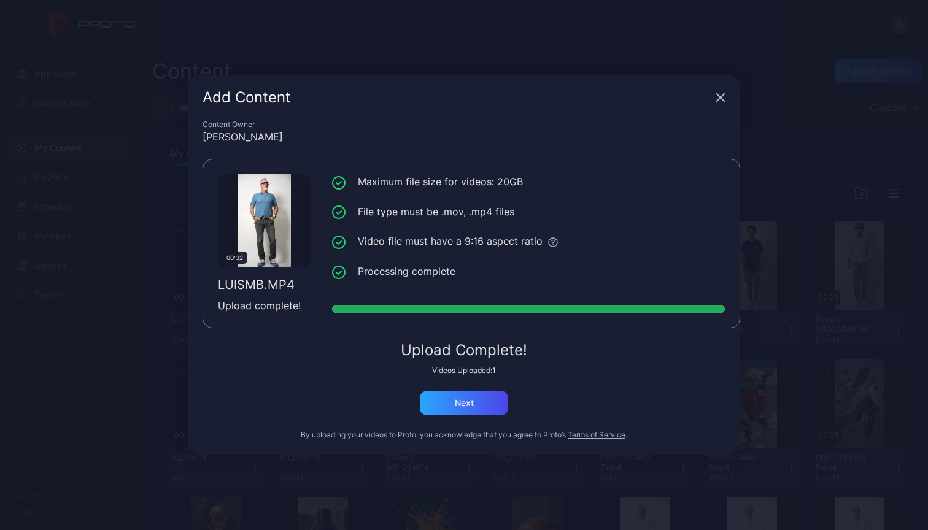
click at [479, 419] on div "Content Owner Alex Lopez 00:32 LUISMB.MP4 Upload complete! Maximum file size fo…" at bounding box center [464, 287] width 552 height 335
click at [481, 408] on div "Next" at bounding box center [464, 403] width 88 height 25
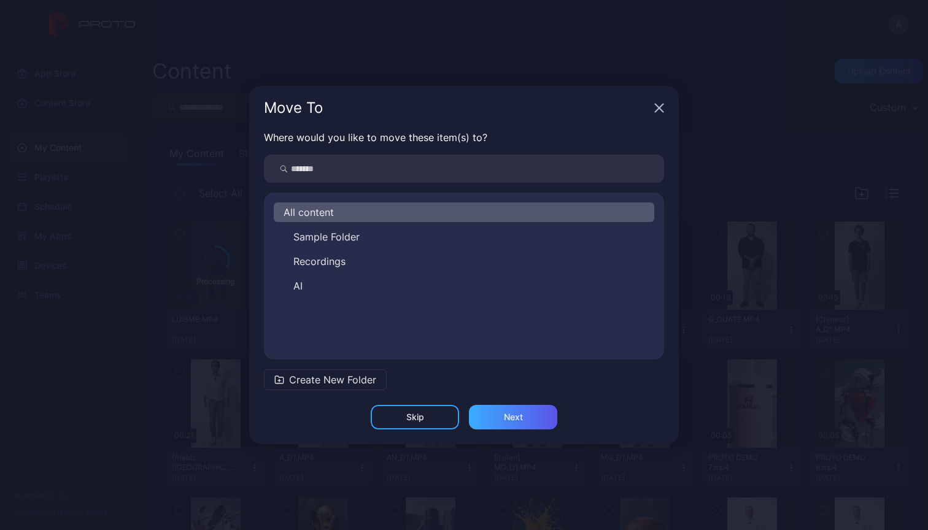
click at [536, 422] on div "Next" at bounding box center [513, 417] width 88 height 25
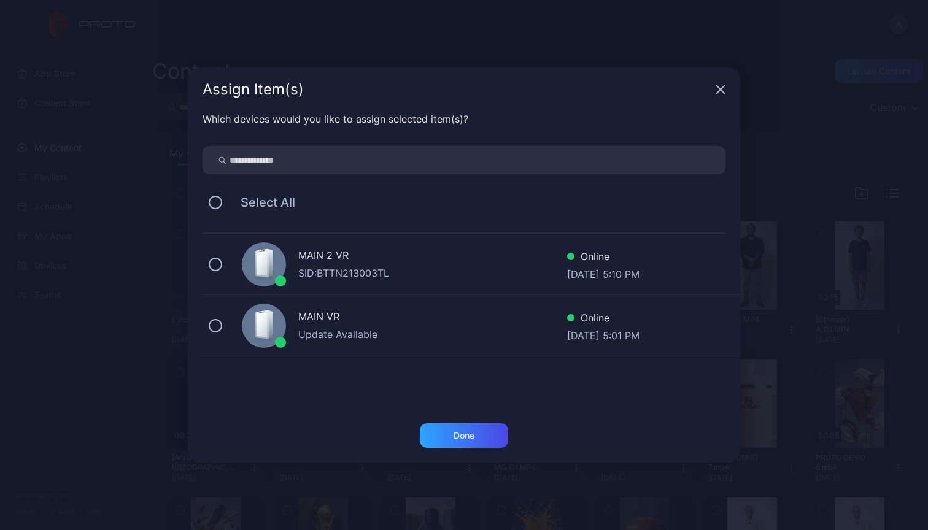
click at [384, 268] on div "SID: BTTN213003TL" at bounding box center [432, 273] width 269 height 15
click at [462, 425] on div "Done" at bounding box center [464, 436] width 88 height 25
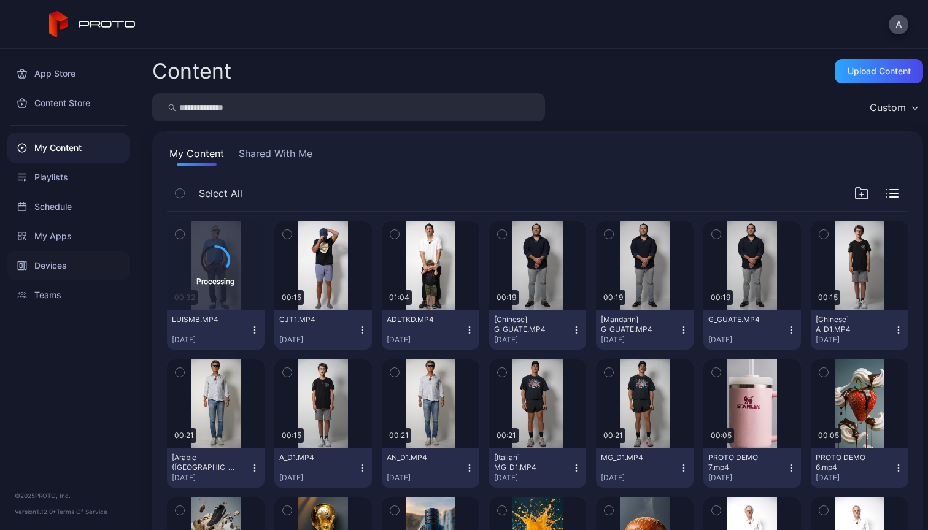
click at [56, 265] on div "Devices" at bounding box center [68, 265] width 122 height 29
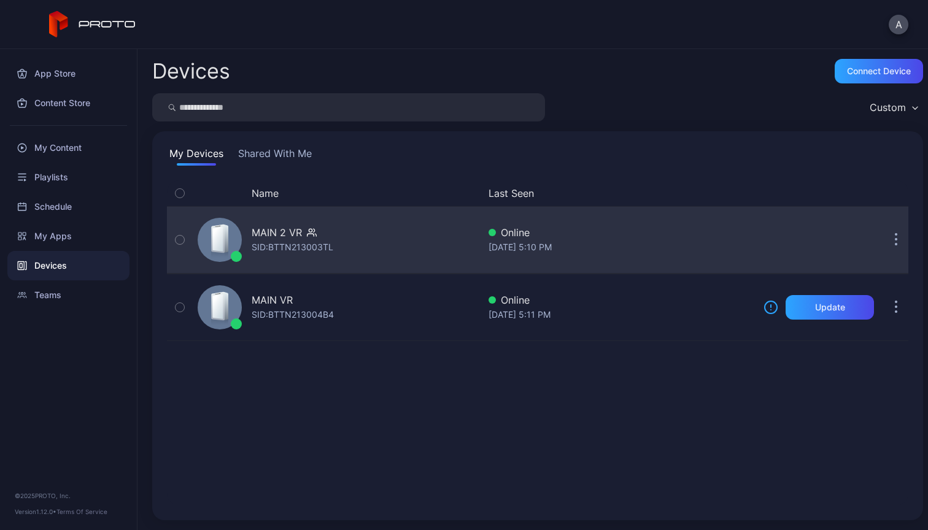
click at [359, 237] on div "MAIN 2 VR SID: BTTN213003TL" at bounding box center [336, 239] width 286 height 61
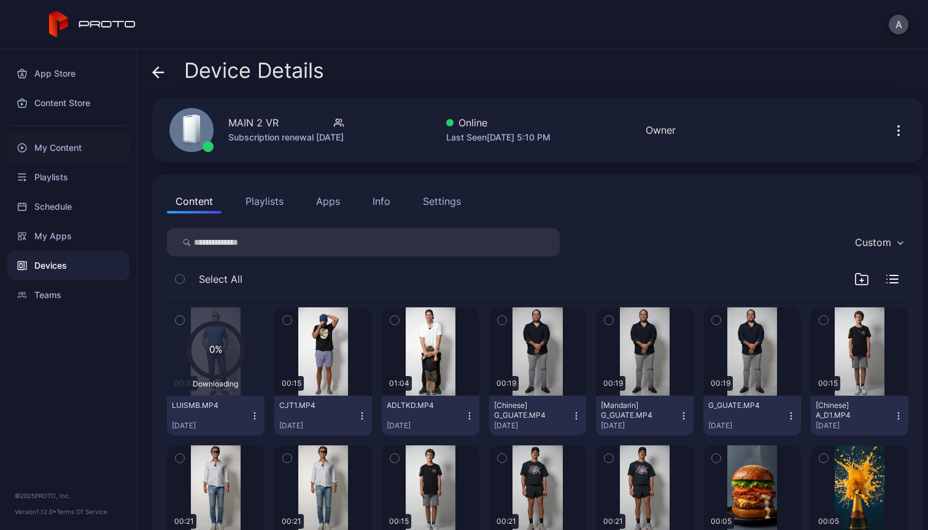
click at [50, 146] on div "My Content" at bounding box center [68, 147] width 122 height 29
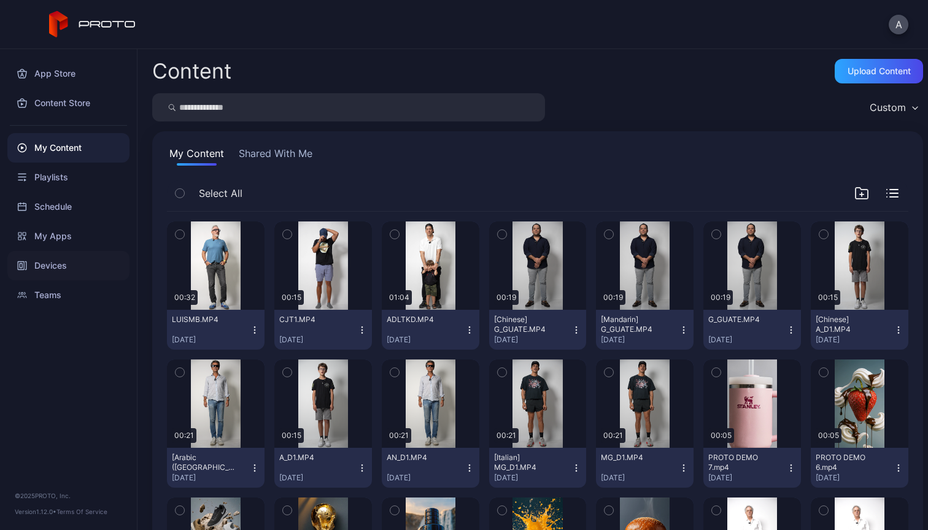
click at [57, 264] on div "Devices" at bounding box center [68, 265] width 122 height 29
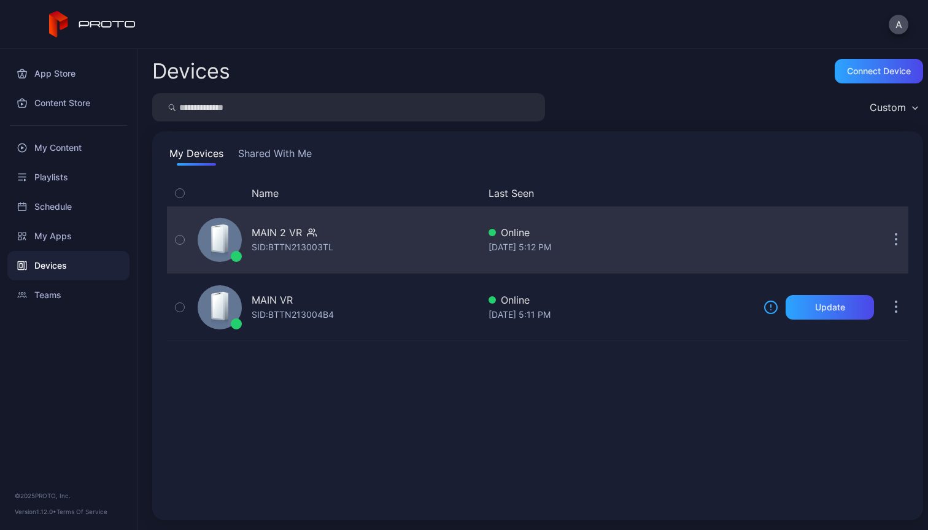
click at [368, 242] on div "MAIN 2 VR SID: BTTN213003TL" at bounding box center [336, 239] width 286 height 61
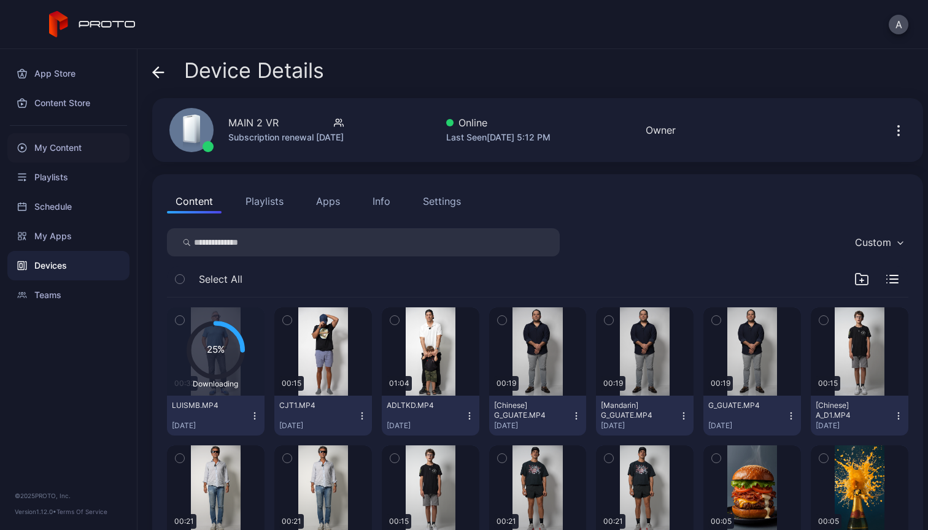
click at [69, 147] on div "My Content" at bounding box center [68, 147] width 122 height 29
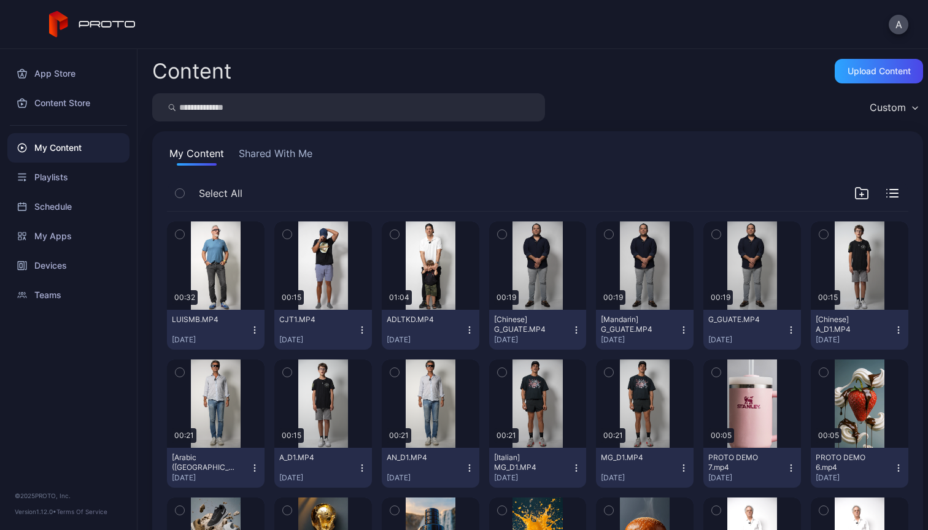
click at [253, 328] on icon "button" at bounding box center [255, 330] width 10 height 10
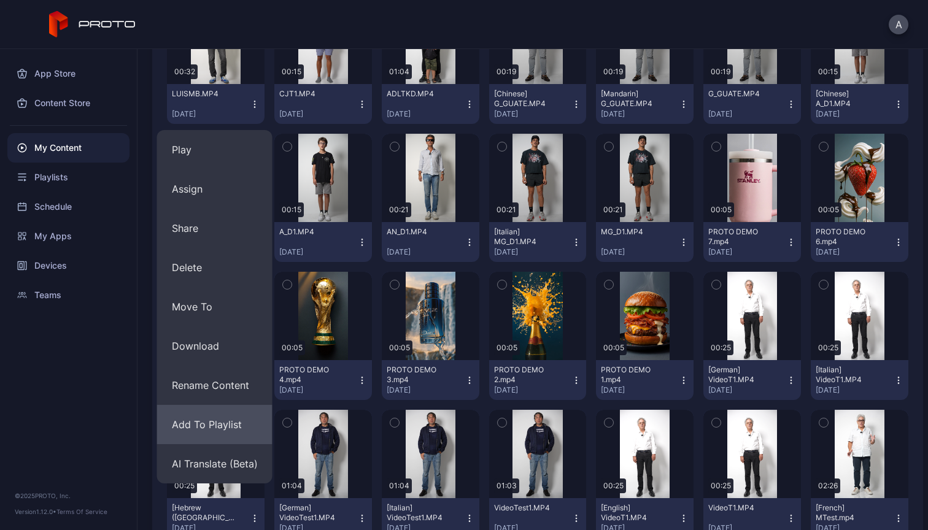
scroll to position [228, 0]
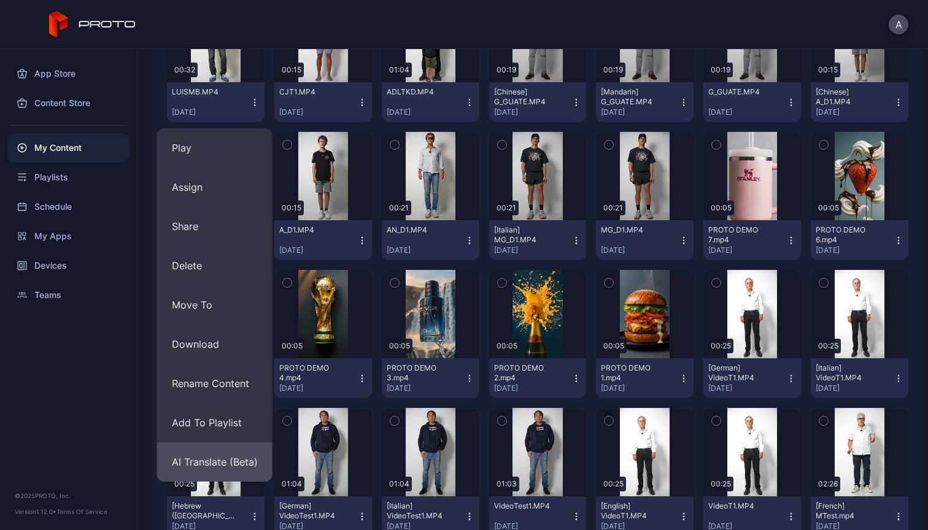
click at [226, 466] on button "AI Translate (Beta)" at bounding box center [214, 462] width 115 height 39
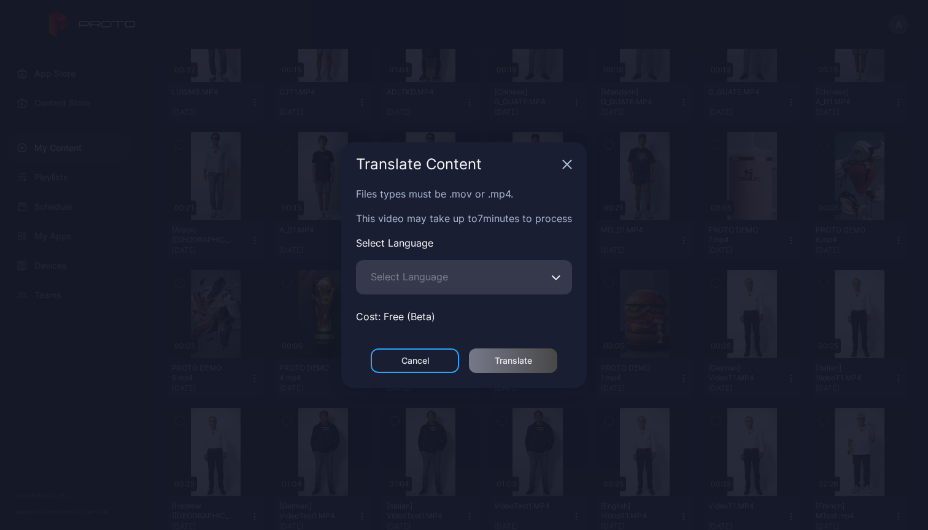
click at [558, 279] on icon "button" at bounding box center [555, 278] width 7 height 4
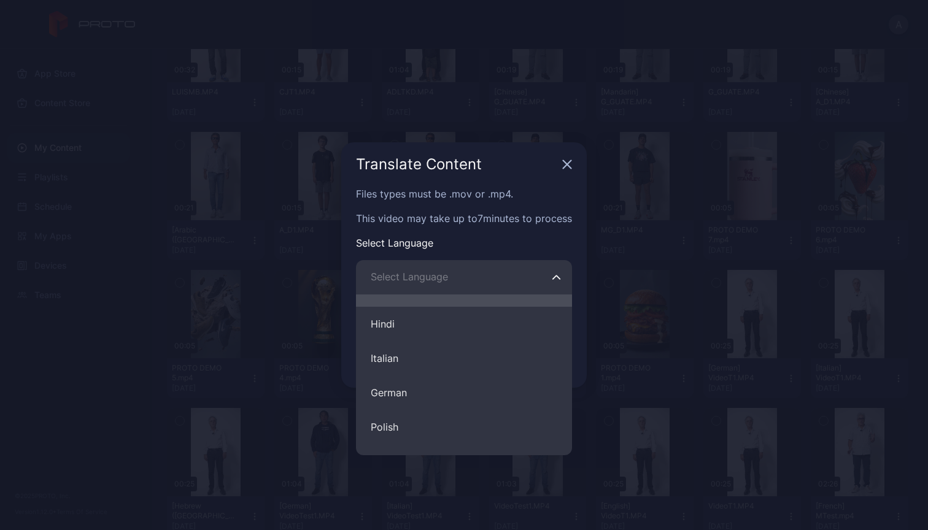
scroll to position [93, 0]
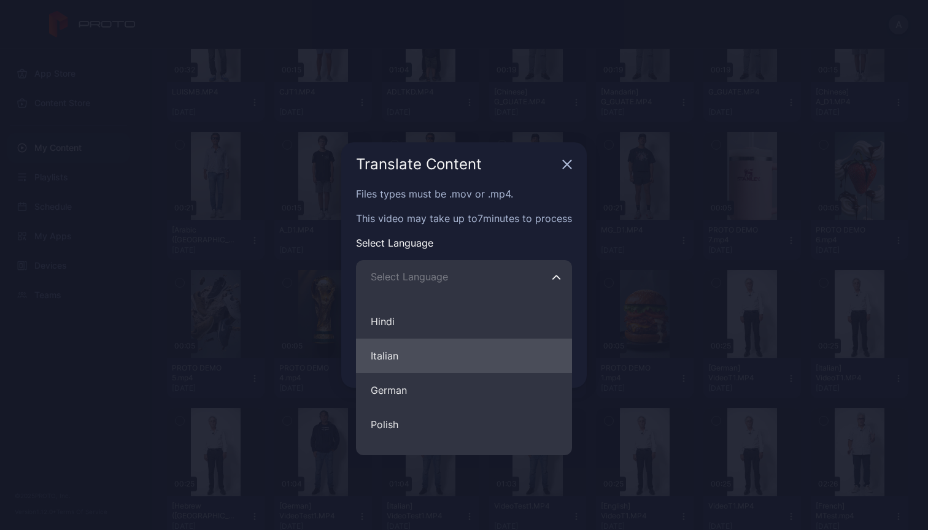
click at [464, 362] on button "Italian" at bounding box center [464, 356] width 216 height 34
type input "*******"
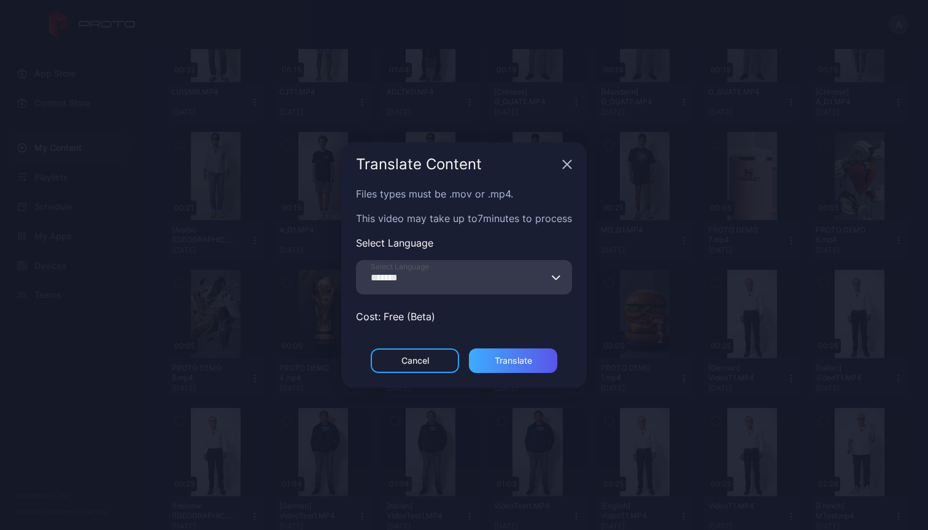
click at [519, 358] on div "Translate" at bounding box center [513, 361] width 37 height 10
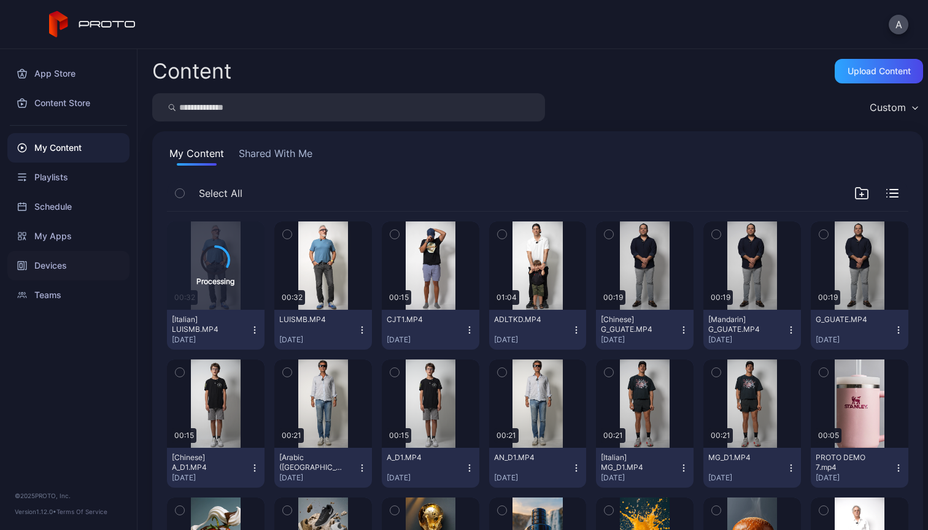
click at [56, 271] on div "Devices" at bounding box center [68, 265] width 122 height 29
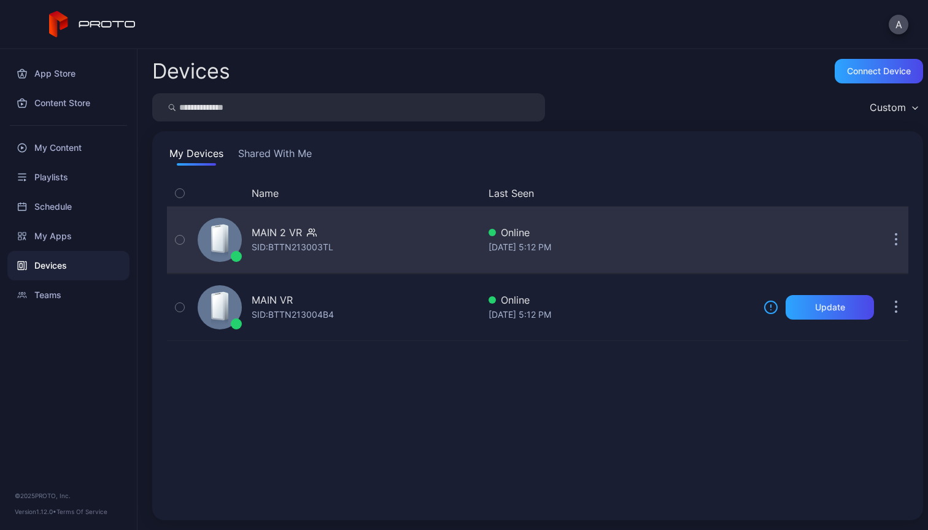
click at [412, 244] on div "MAIN 2 VR SID: BTTN213003TL" at bounding box center [336, 239] width 286 height 61
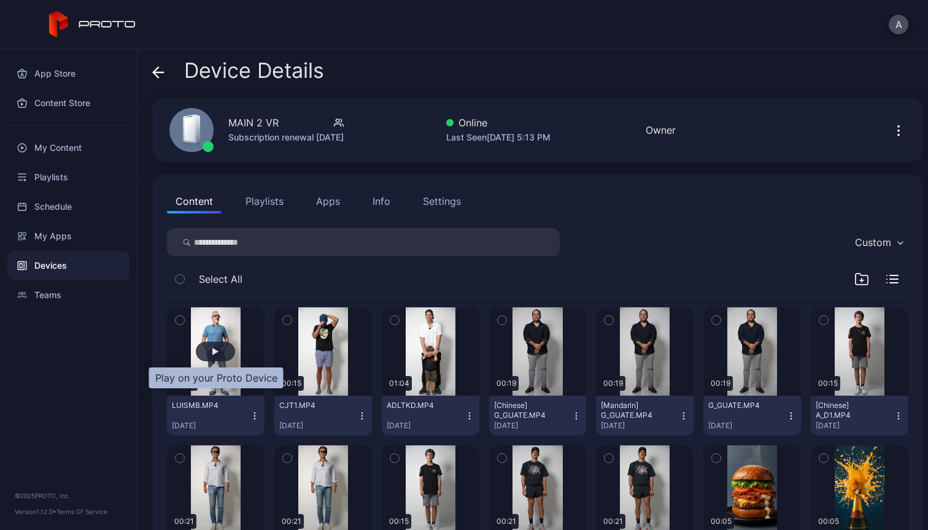
click at [216, 355] on div "button" at bounding box center [215, 352] width 39 height 20
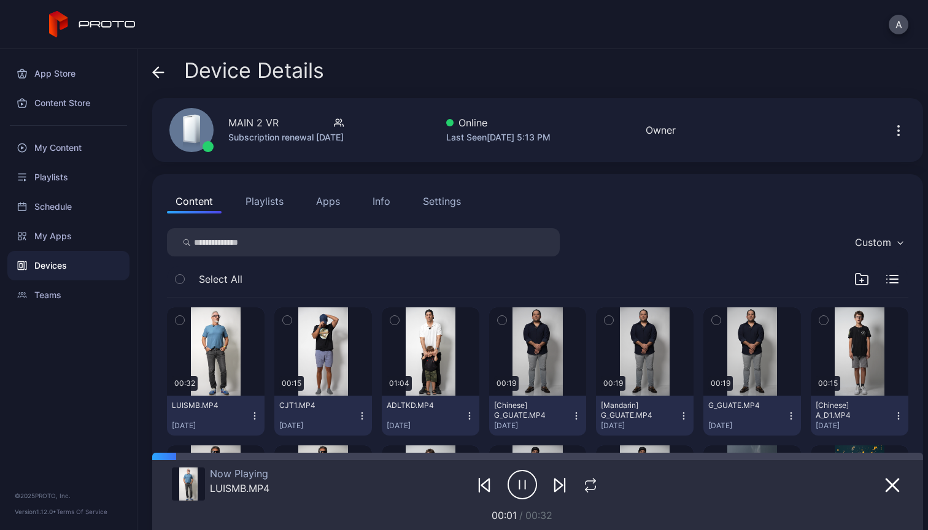
click at [519, 484] on icon "button" at bounding box center [522, 485] width 29 height 31
click at [60, 142] on div "My Content" at bounding box center [68, 147] width 122 height 29
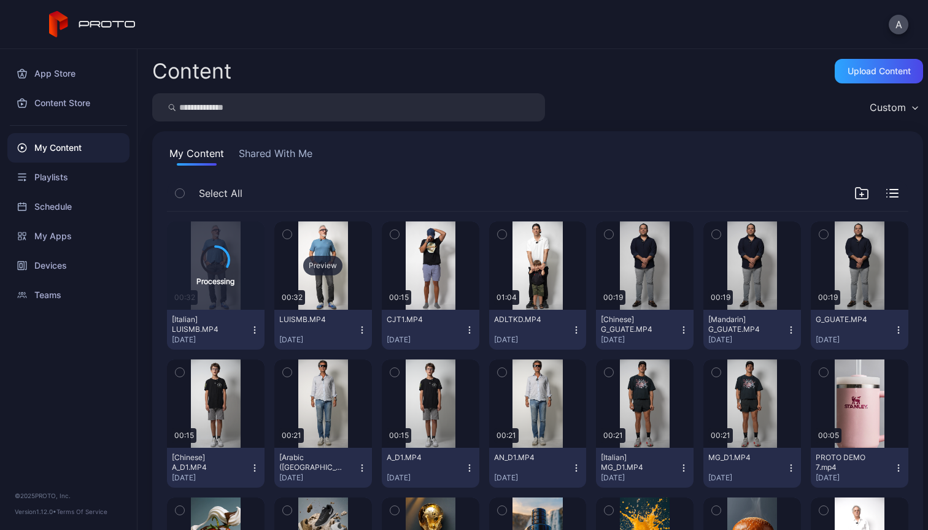
click at [316, 272] on div "Preview" at bounding box center [322, 266] width 39 height 20
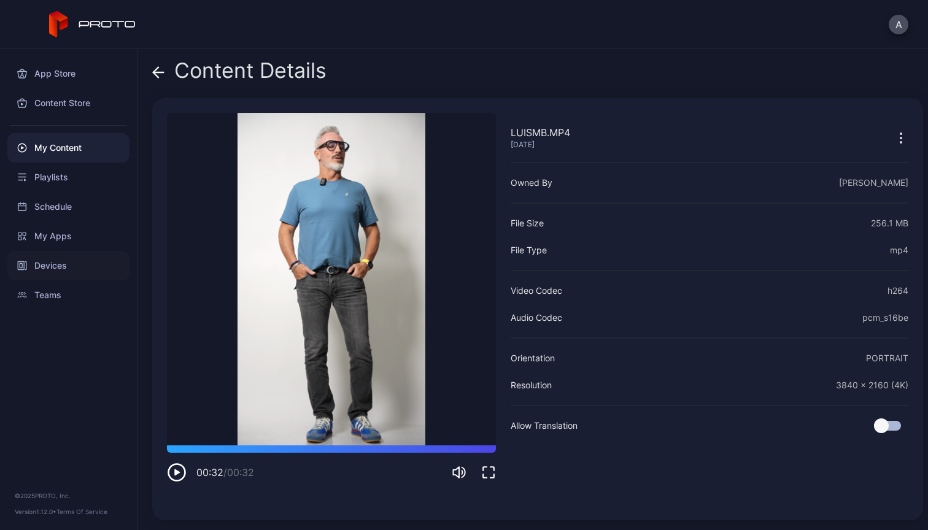
click at [50, 267] on div "Devices" at bounding box center [68, 265] width 122 height 29
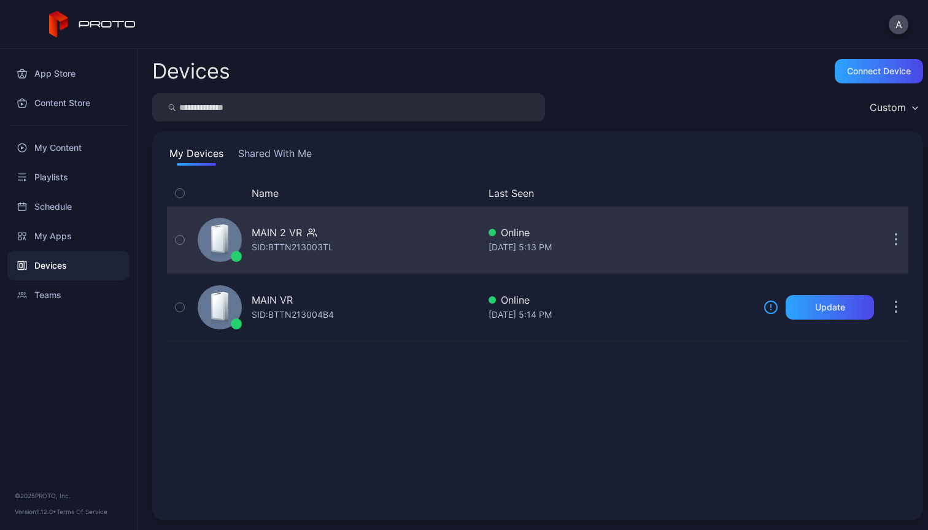
click at [365, 238] on div "MAIN 2 VR SID: BTTN213003TL" at bounding box center [336, 239] width 286 height 61
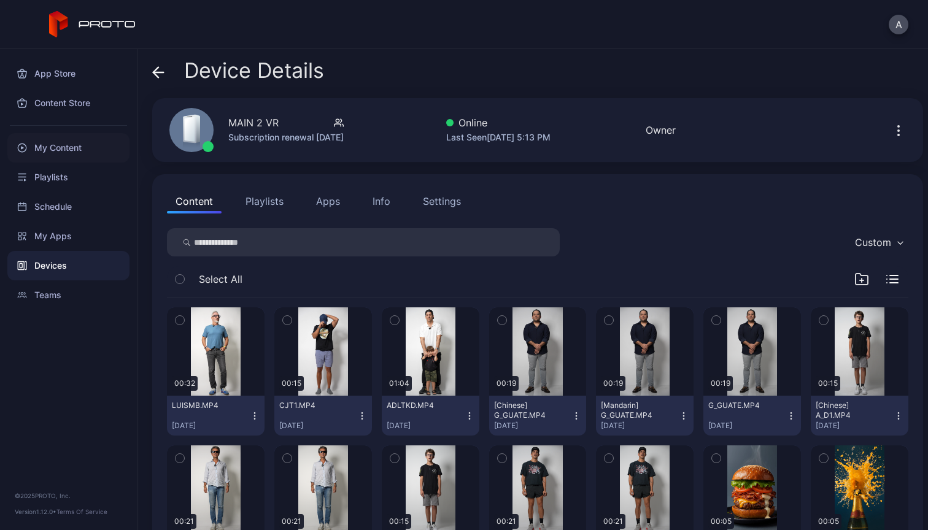
click at [66, 144] on div "My Content" at bounding box center [68, 147] width 122 height 29
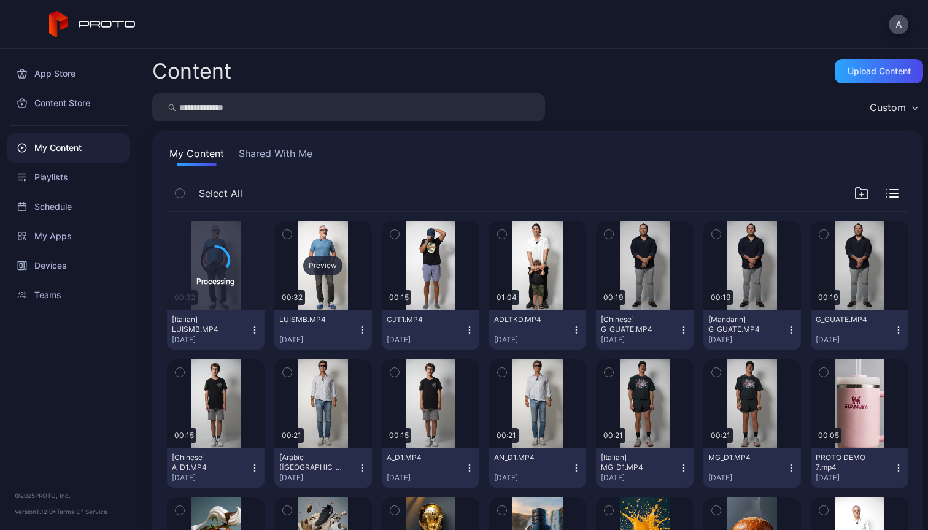
click at [315, 265] on div "Preview" at bounding box center [322, 266] width 39 height 20
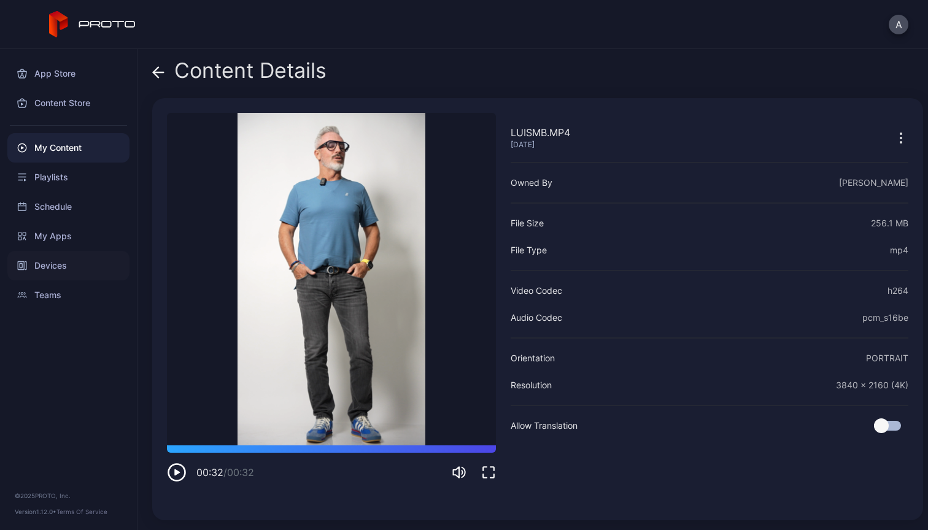
click at [59, 264] on div "Devices" at bounding box center [68, 265] width 122 height 29
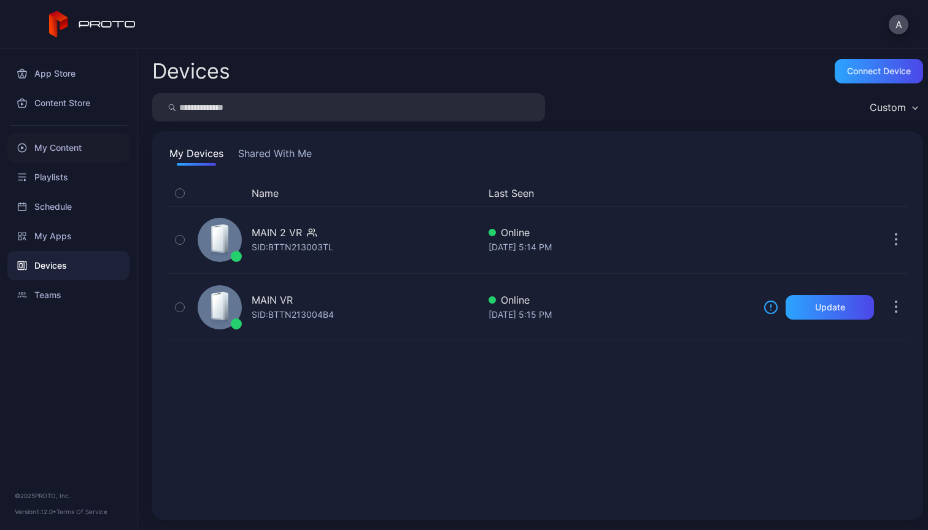
click at [63, 140] on div "My Content" at bounding box center [68, 147] width 122 height 29
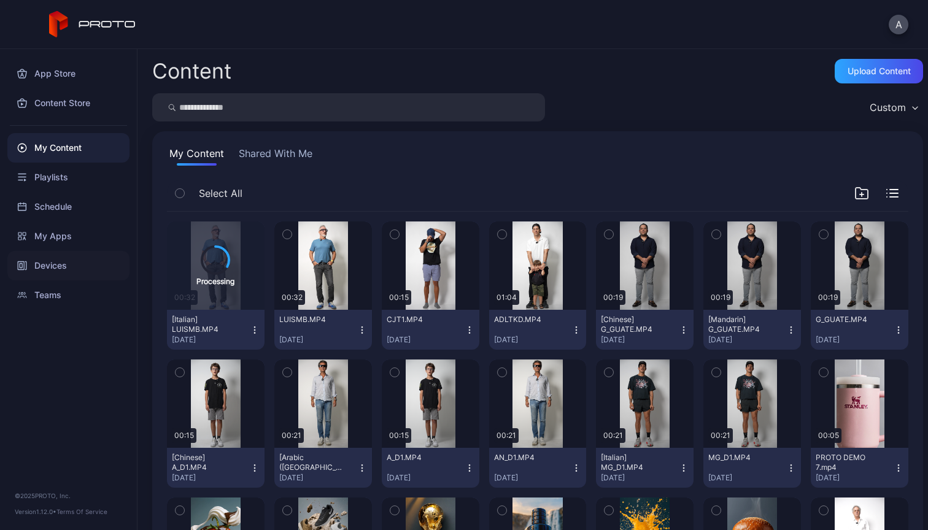
click at [71, 266] on div "Devices" at bounding box center [68, 265] width 122 height 29
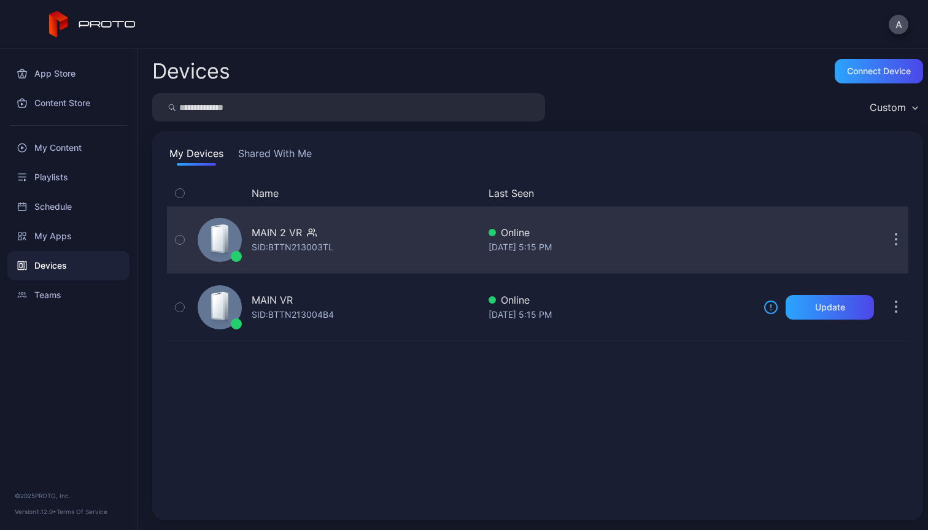
click at [395, 241] on div "MAIN 2 VR SID: BTTN213003TL" at bounding box center [336, 239] width 286 height 61
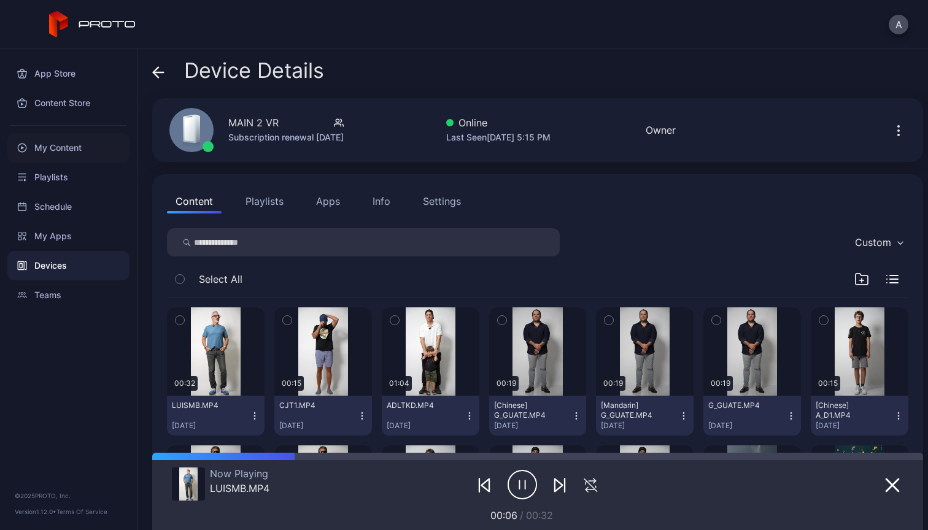
click at [58, 144] on div "My Content" at bounding box center [68, 147] width 122 height 29
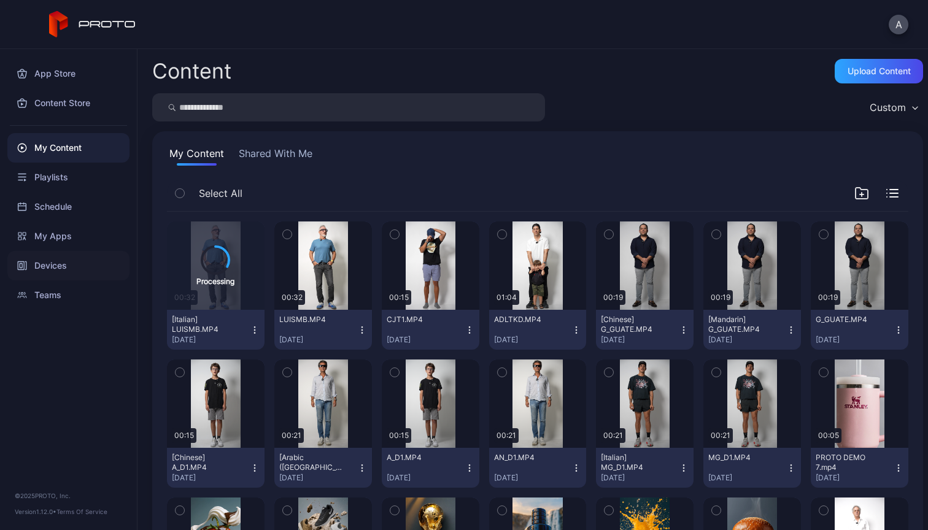
click at [45, 265] on div "Devices" at bounding box center [68, 265] width 122 height 29
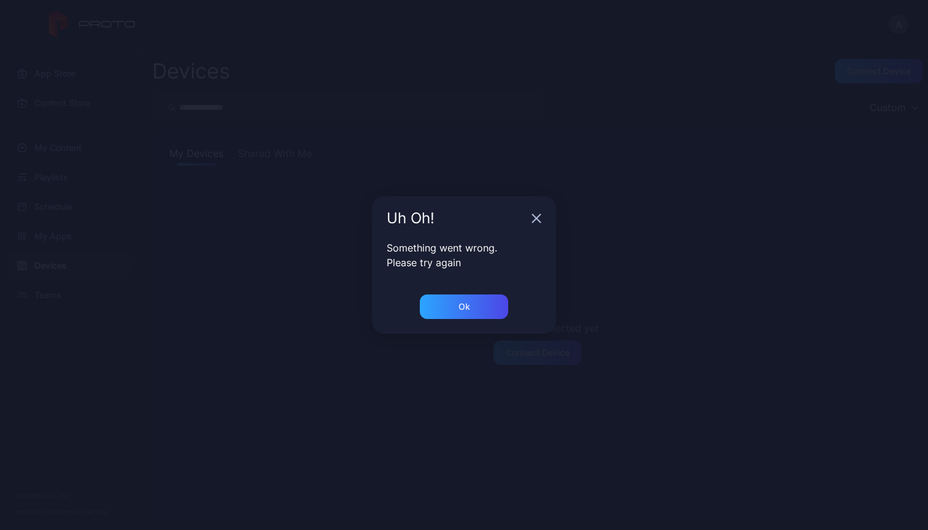
click at [55, 268] on div "Uh Oh! Something went wrong. Please try again Ok" at bounding box center [464, 265] width 928 height 530
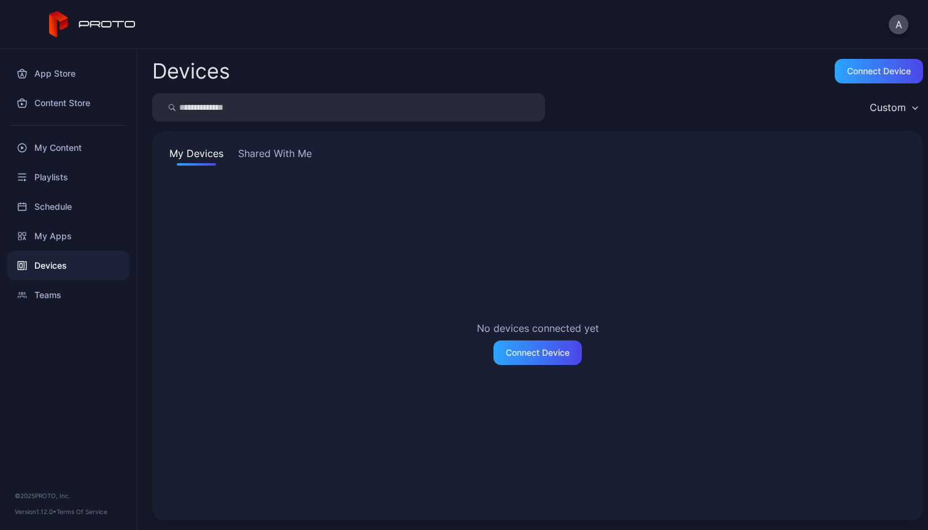
click at [55, 267] on div "Devices" at bounding box center [68, 265] width 122 height 29
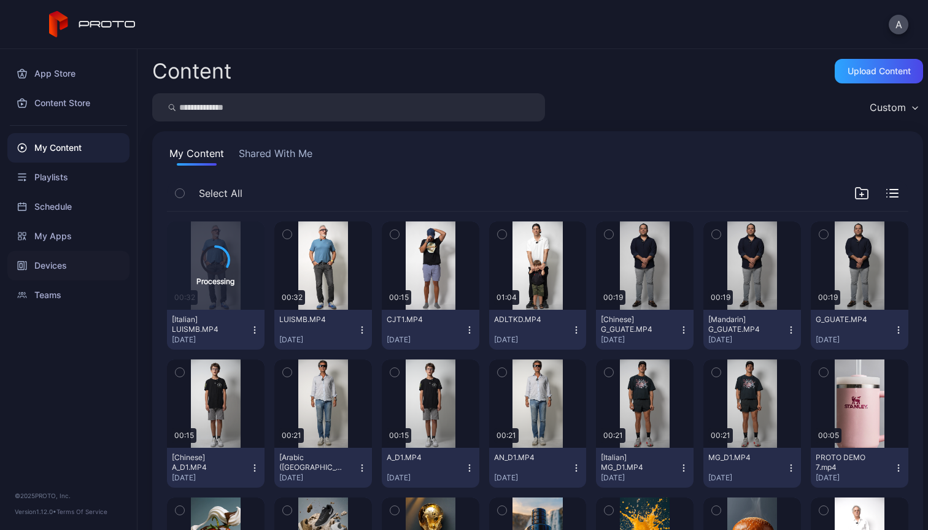
click at [45, 263] on div "Devices" at bounding box center [68, 265] width 122 height 29
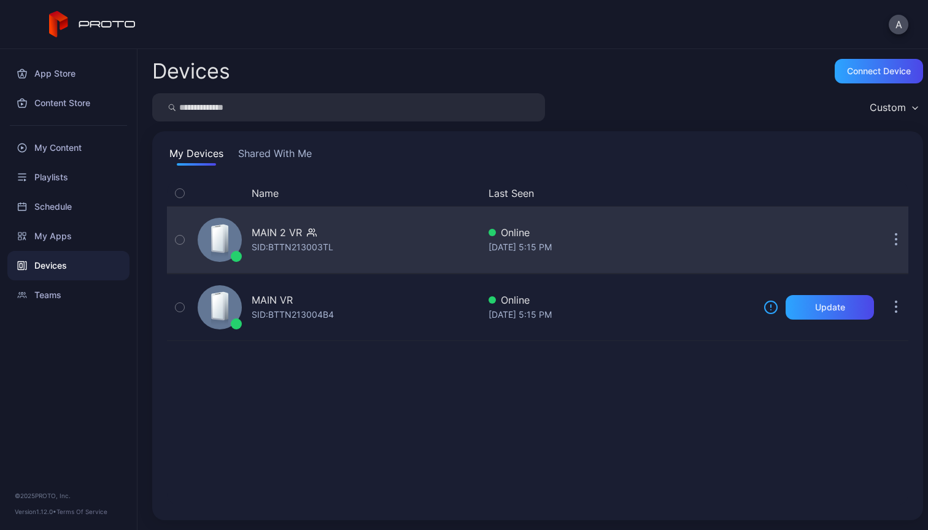
click at [349, 239] on div "MAIN 2 VR SID: BTTN213003TL" at bounding box center [336, 239] width 286 height 61
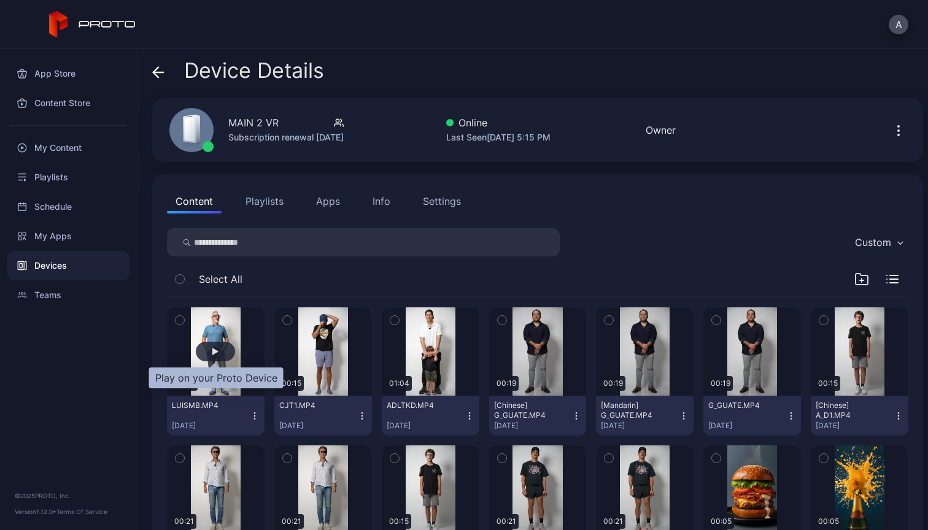
click at [212, 349] on div "button" at bounding box center [215, 351] width 6 height 7
click at [254, 419] on icon "button" at bounding box center [254, 419] width 1 height 1
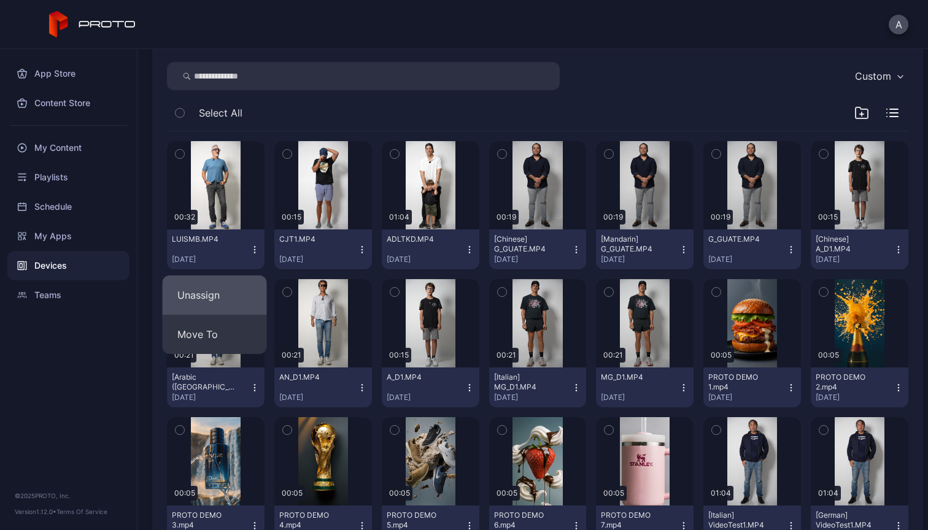
scroll to position [166, 0]
click at [227, 292] on button "Unassign" at bounding box center [215, 295] width 104 height 39
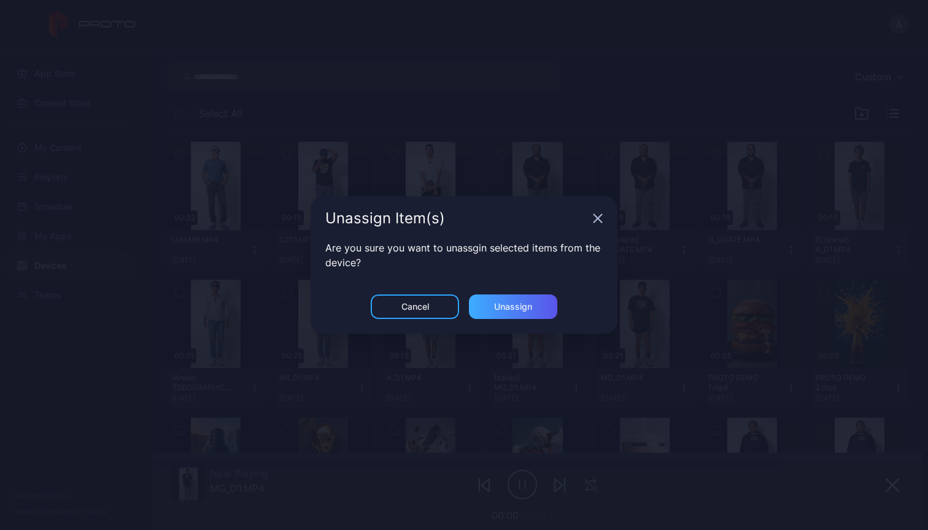
click at [521, 304] on div "Unassign" at bounding box center [513, 307] width 38 height 10
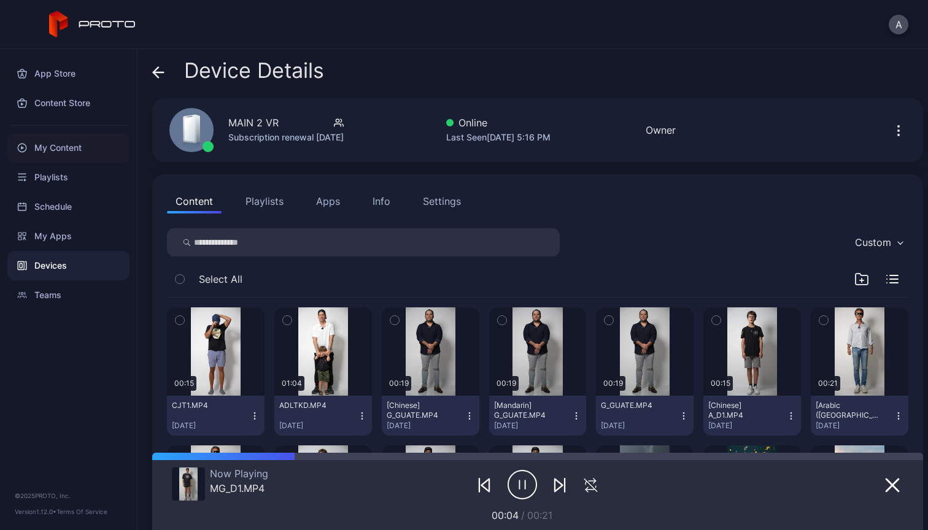
click at [71, 145] on div "My Content" at bounding box center [68, 147] width 122 height 29
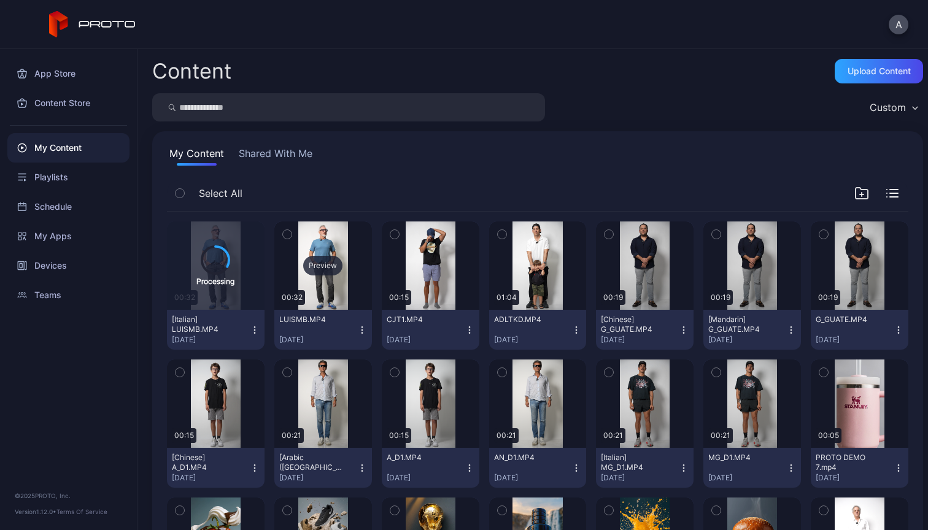
click at [317, 266] on div "Preview" at bounding box center [322, 266] width 39 height 20
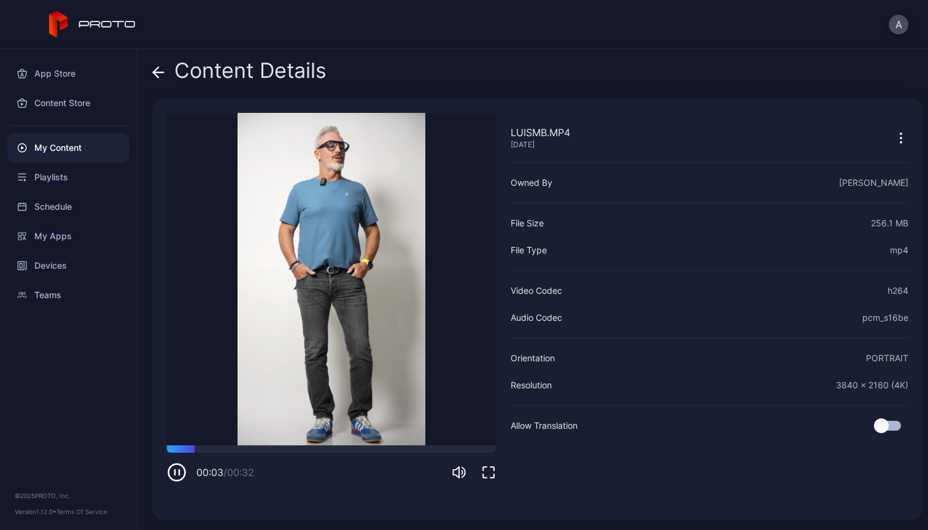
click at [894, 139] on icon "button" at bounding box center [901, 138] width 15 height 15
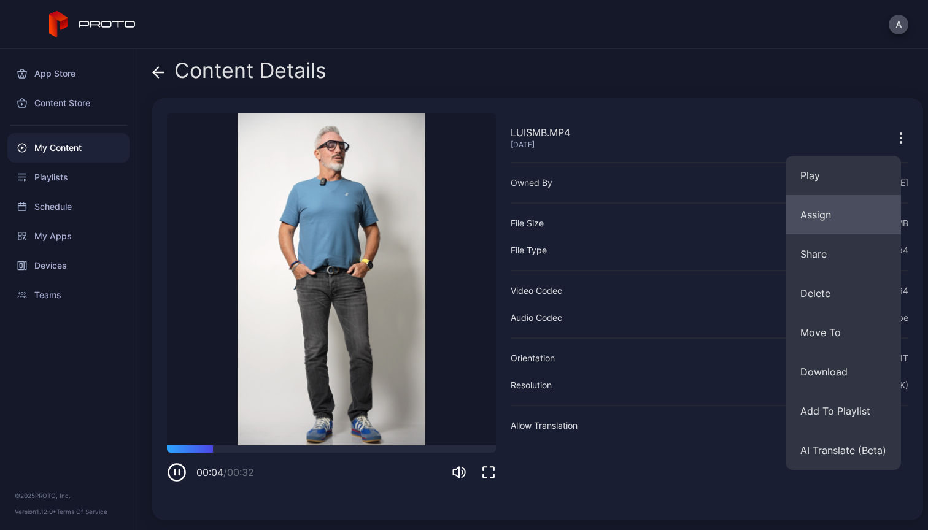
click at [856, 220] on button "Assign" at bounding box center [843, 214] width 115 height 39
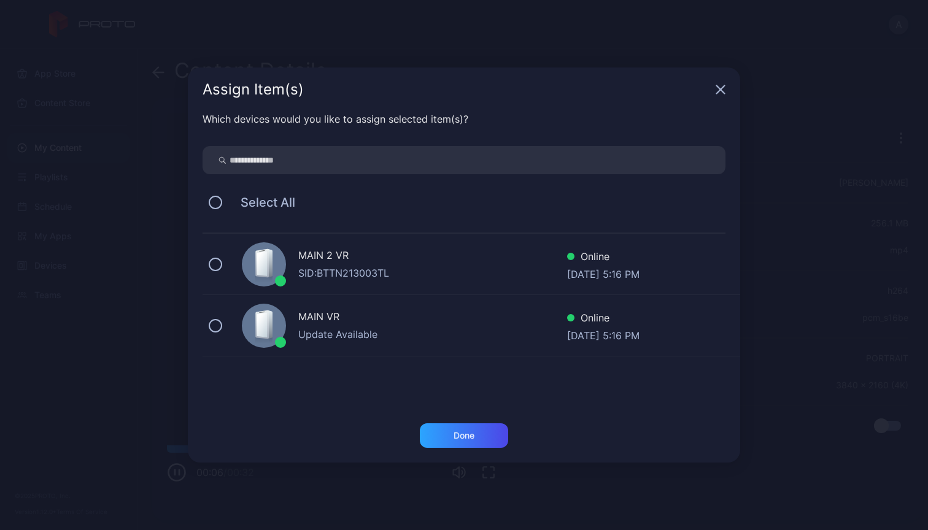
click at [394, 273] on div "SID: BTTN213003TL" at bounding box center [432, 273] width 269 height 15
click at [470, 439] on div "Done" at bounding box center [464, 436] width 21 height 10
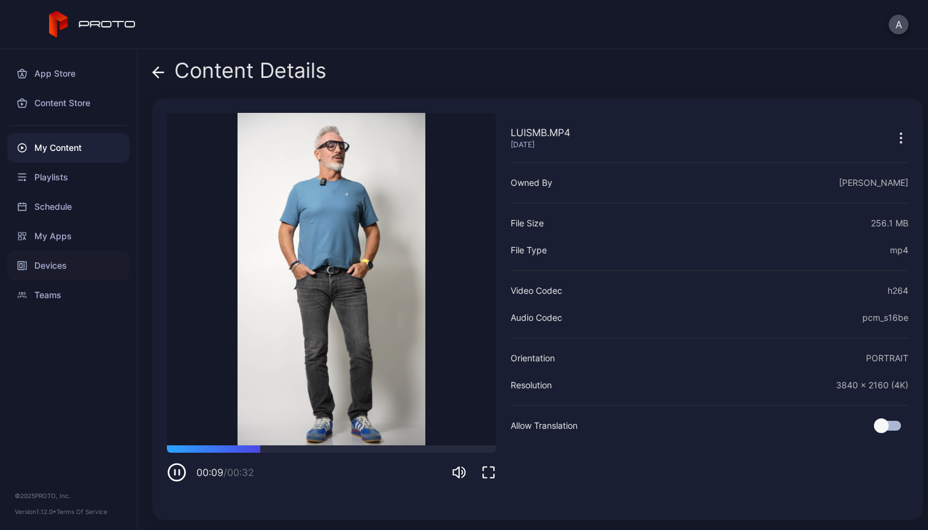
click at [53, 266] on div "Devices" at bounding box center [68, 265] width 122 height 29
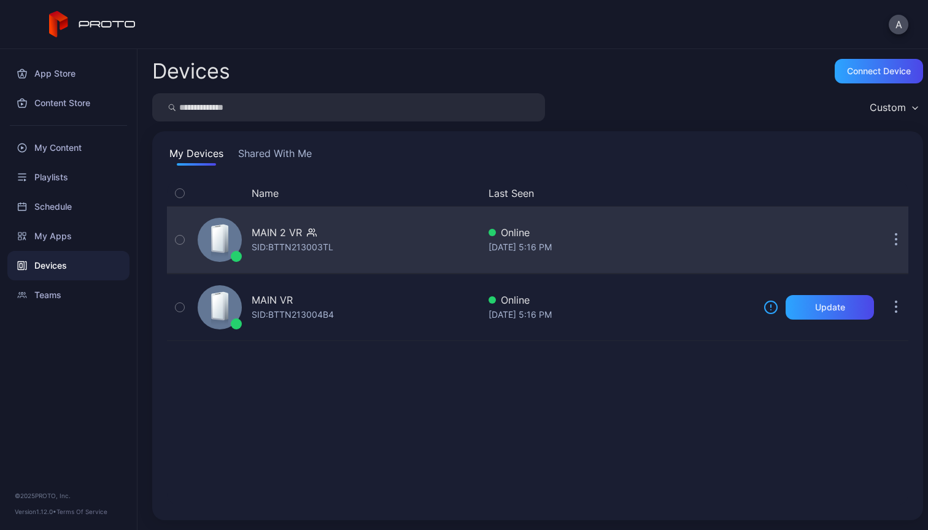
click at [374, 226] on div "MAIN 2 VR SID: BTTN213003TL" at bounding box center [336, 239] width 286 height 61
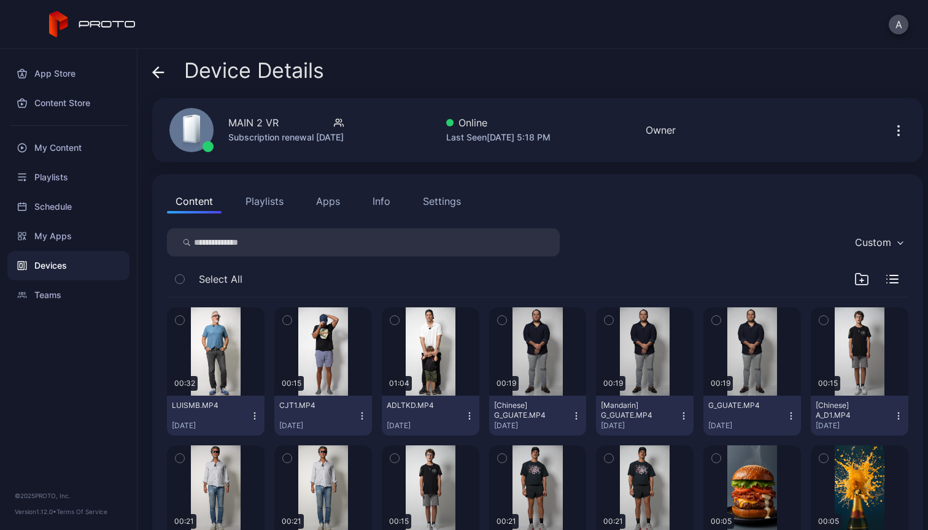
click at [44, 263] on div "Devices" at bounding box center [68, 265] width 122 height 29
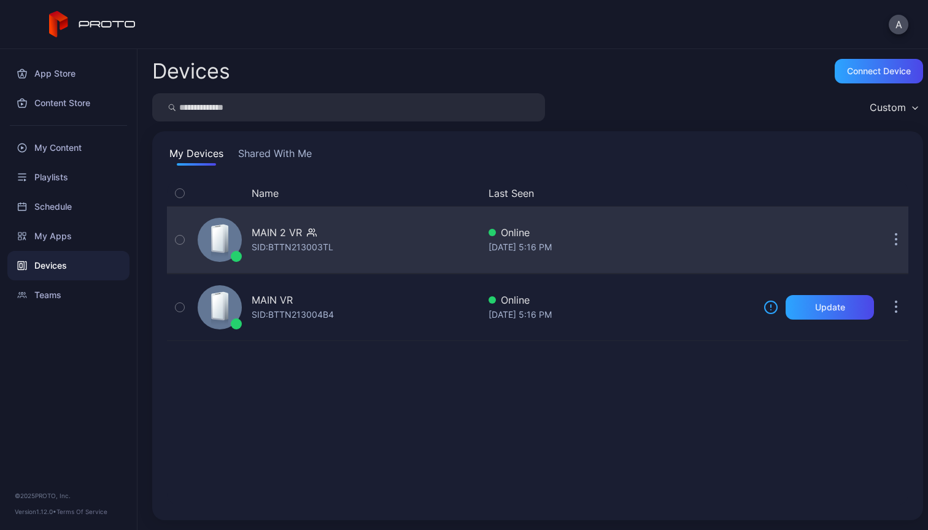
click at [322, 235] on div "MAIN 2 VR" at bounding box center [293, 232] width 82 height 15
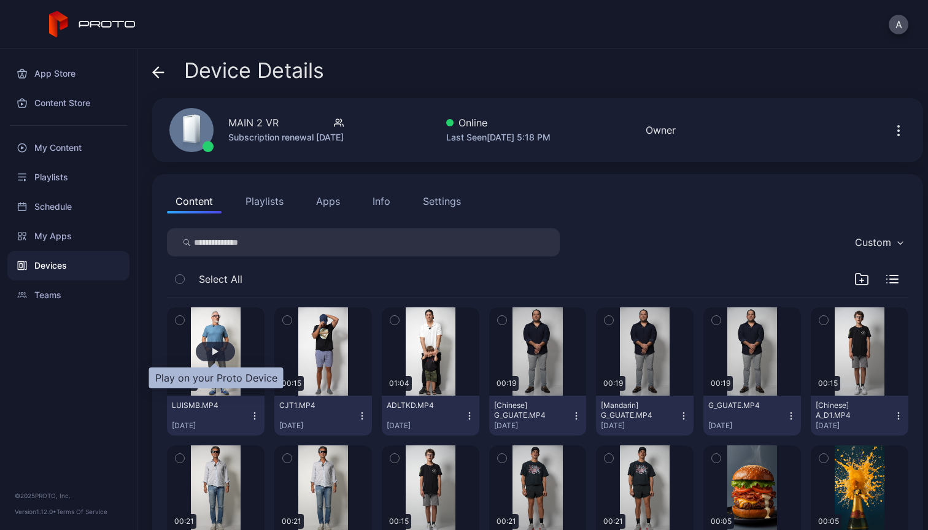
click at [219, 349] on div "button" at bounding box center [215, 352] width 39 height 20
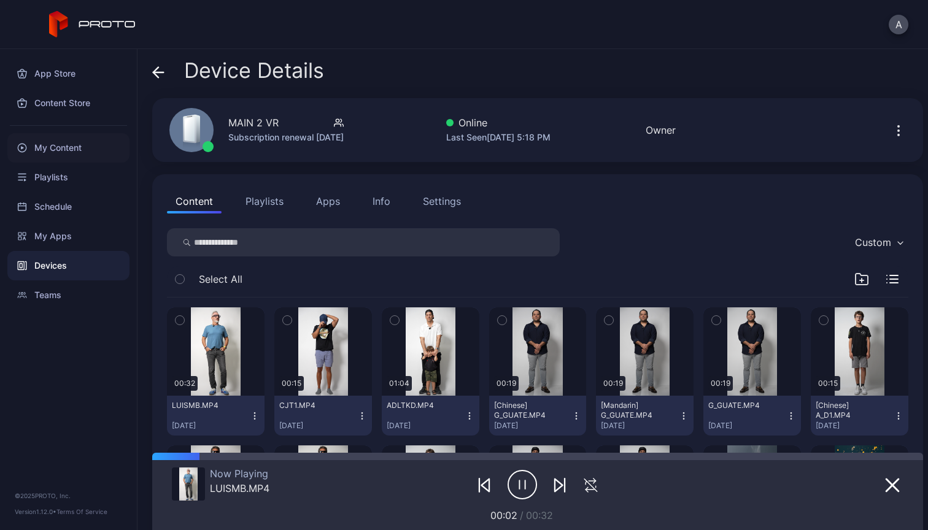
click at [74, 150] on div "My Content" at bounding box center [68, 147] width 122 height 29
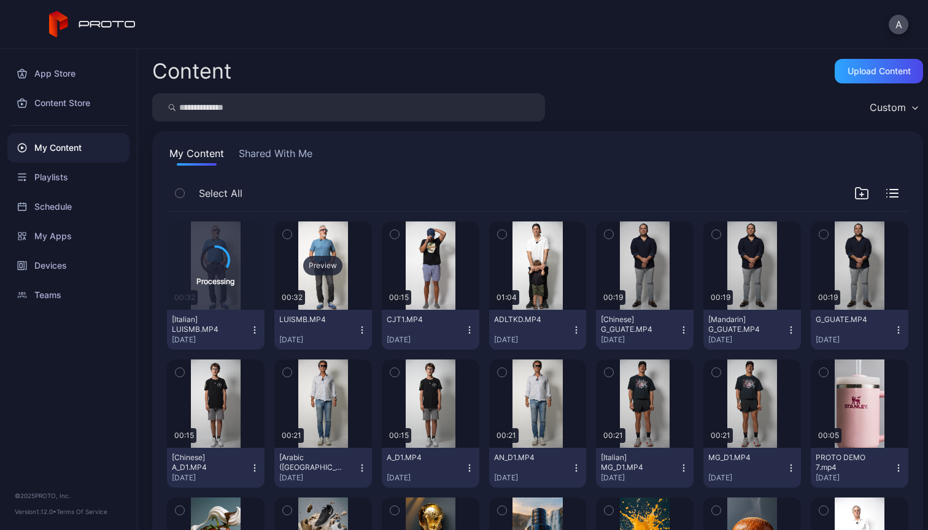
click at [323, 268] on div "Preview" at bounding box center [322, 266] width 39 height 20
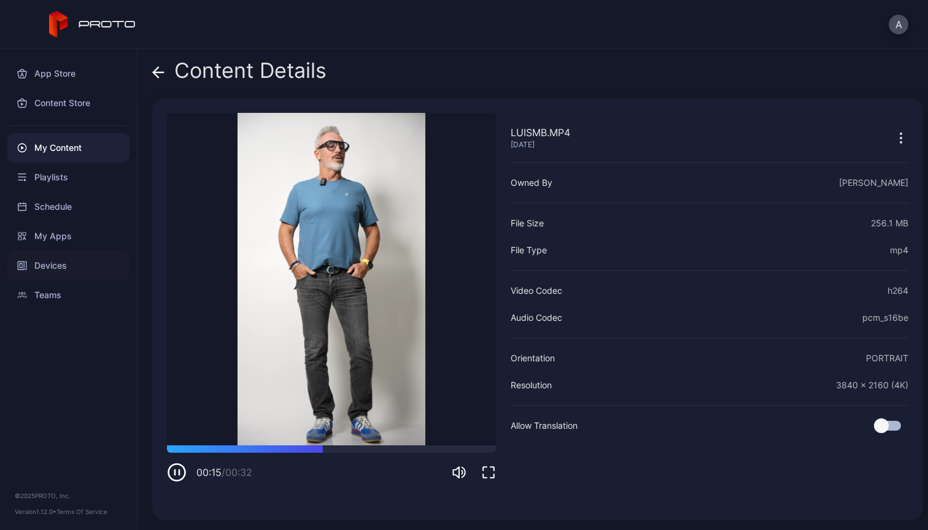
click at [49, 270] on div "Devices" at bounding box center [68, 265] width 122 height 29
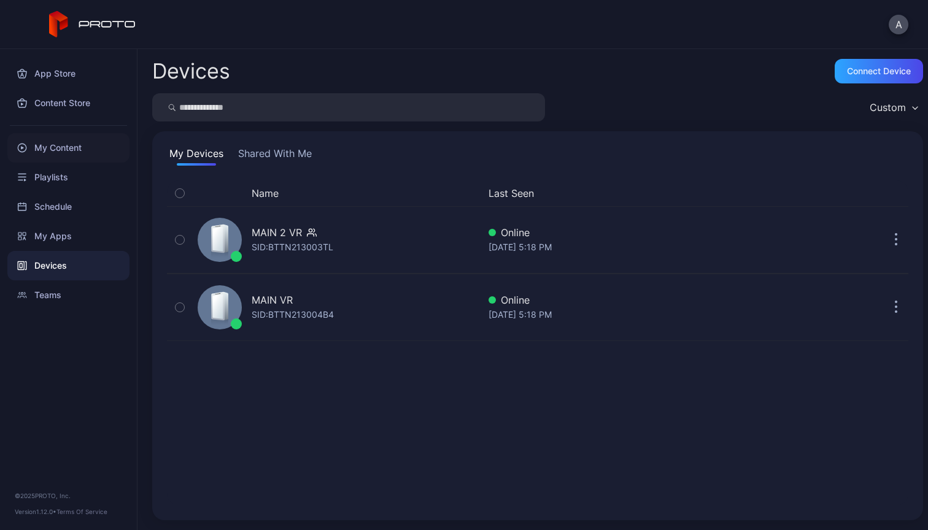
click at [82, 134] on div "My Content" at bounding box center [68, 147] width 122 height 29
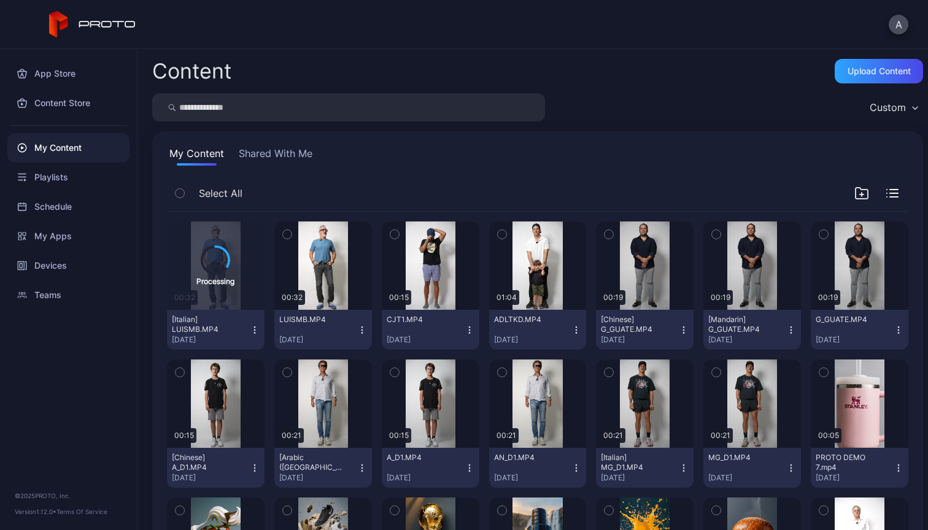
click at [605, 93] on div "Content Upload Content Custom My Content Shared With Me Select All Processing 0…" at bounding box center [532, 289] width 791 height 481
click at [254, 333] on icon "button" at bounding box center [254, 333] width 1 height 1
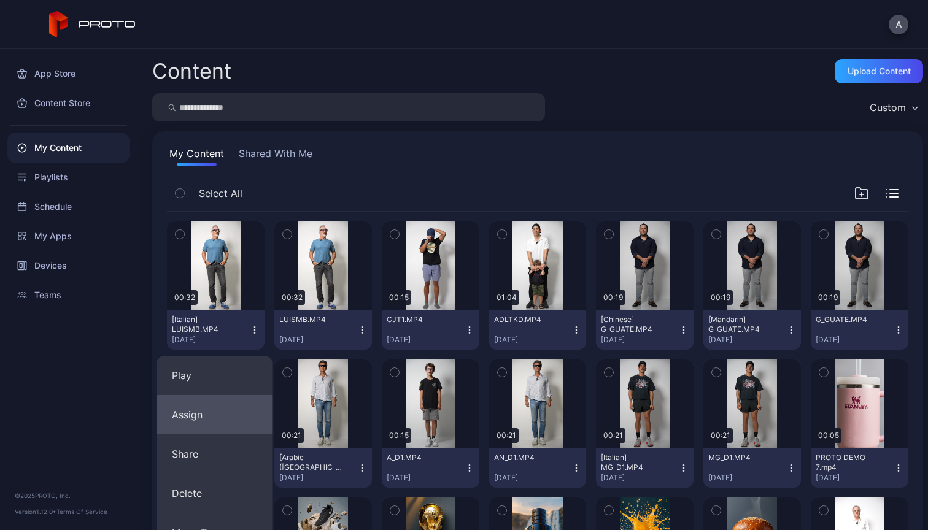
click at [221, 414] on button "Assign" at bounding box center [214, 414] width 115 height 39
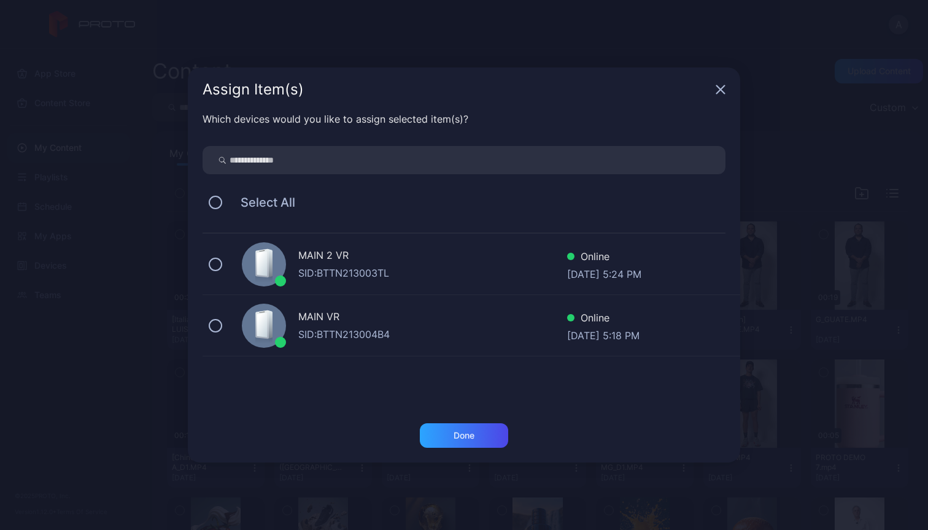
click at [341, 270] on div "SID: BTTN213003TL" at bounding box center [432, 273] width 269 height 15
click at [467, 438] on div "Done" at bounding box center [464, 436] width 21 height 10
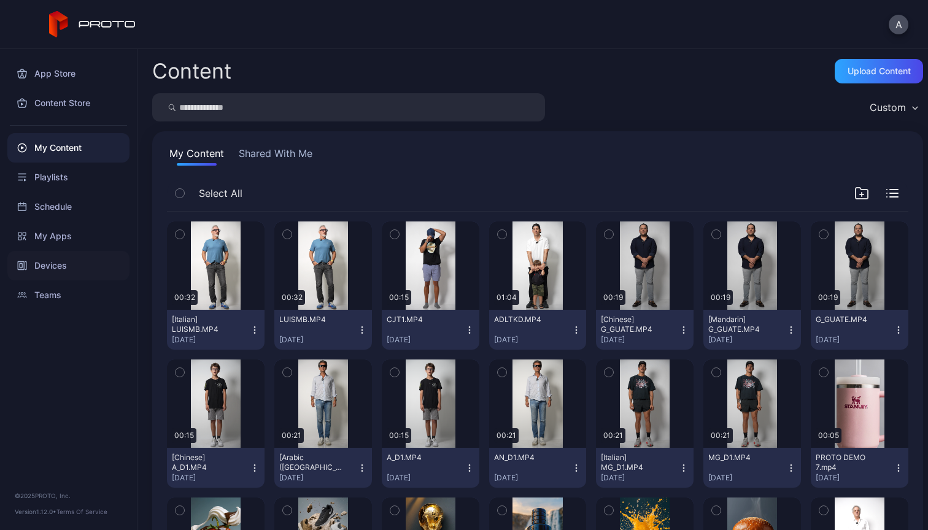
click at [49, 263] on div "Devices" at bounding box center [68, 265] width 122 height 29
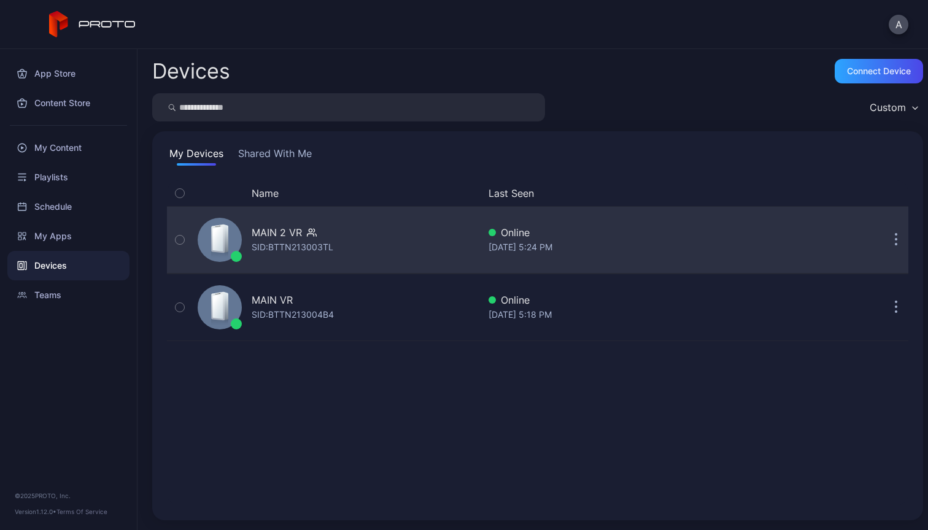
click at [337, 251] on div "MAIN 2 VR SID: BTTN213003TL" at bounding box center [336, 239] width 286 height 61
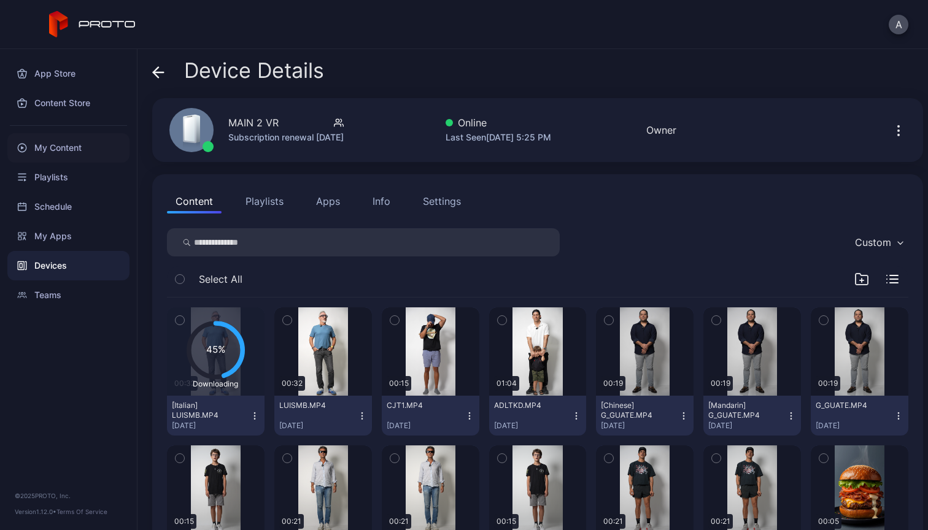
click at [55, 153] on div "My Content" at bounding box center [68, 147] width 122 height 29
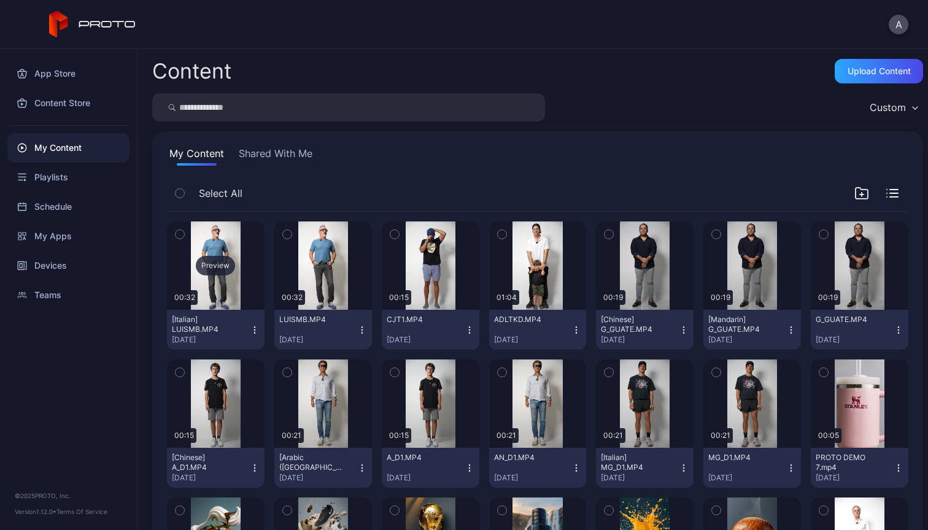
click at [223, 268] on div "Preview" at bounding box center [215, 266] width 39 height 20
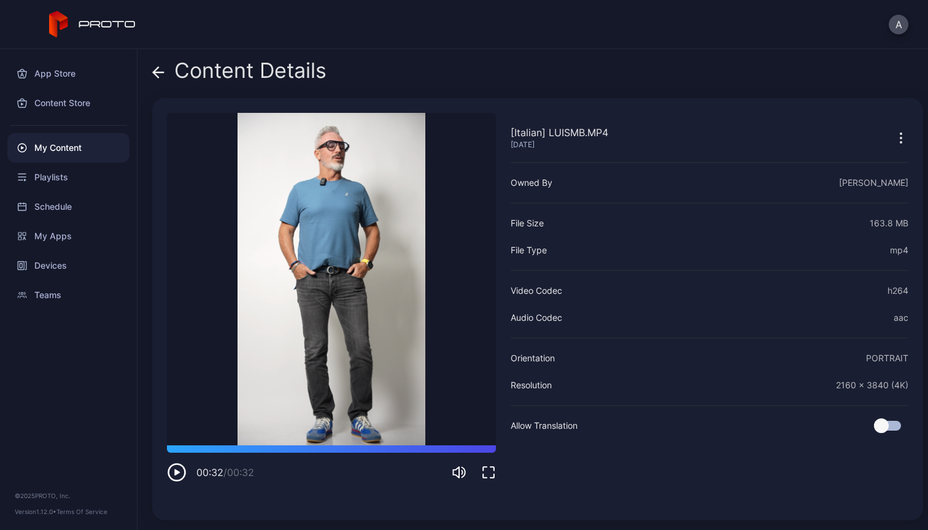
click at [176, 479] on icon "button" at bounding box center [177, 473] width 20 height 20
click at [53, 267] on div "Devices" at bounding box center [68, 265] width 122 height 29
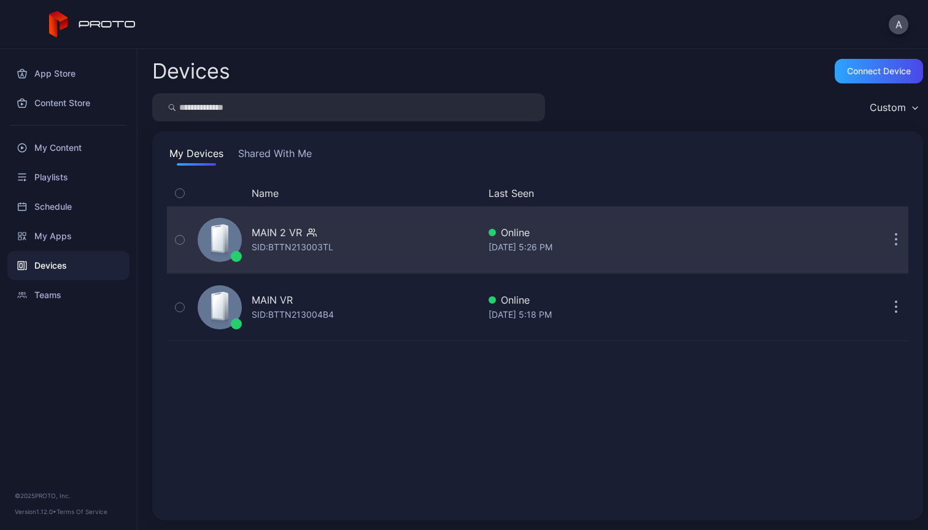
click at [329, 252] on div "SID: BTTN213003TL" at bounding box center [293, 247] width 82 height 15
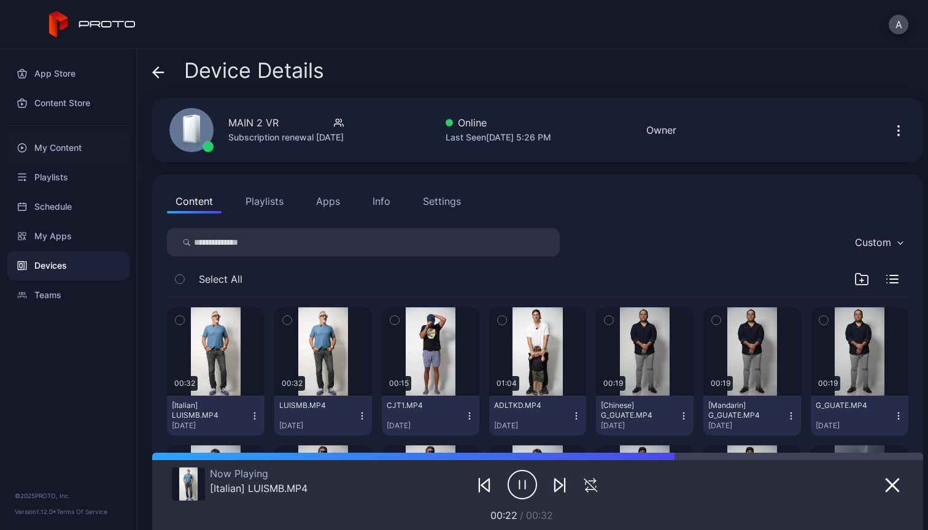
click at [68, 142] on div "My Content" at bounding box center [68, 147] width 122 height 29
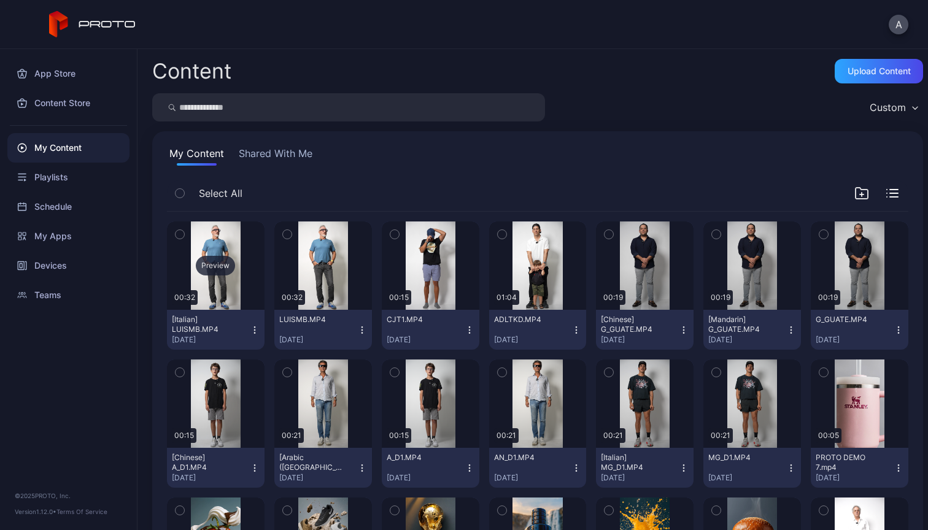
click at [223, 269] on div "Preview" at bounding box center [215, 266] width 39 height 20
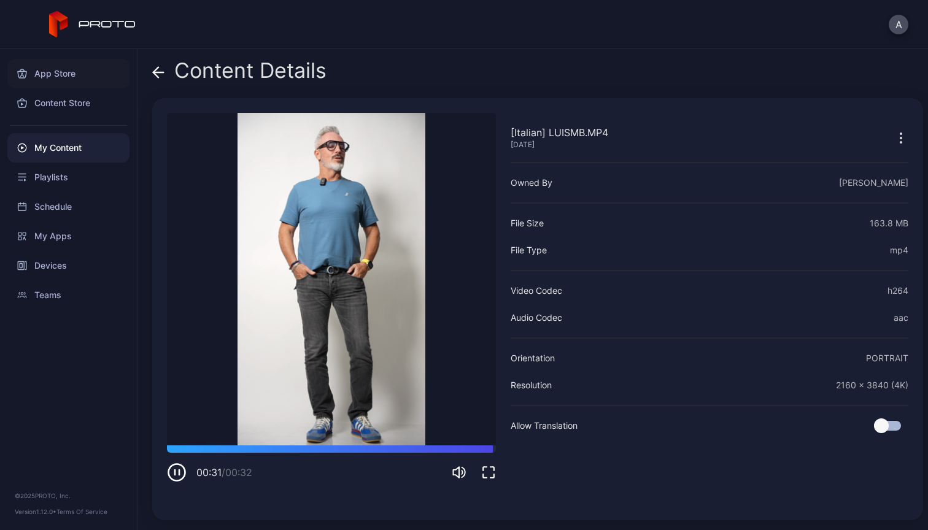
click at [58, 74] on div "App Store" at bounding box center [68, 73] width 122 height 29
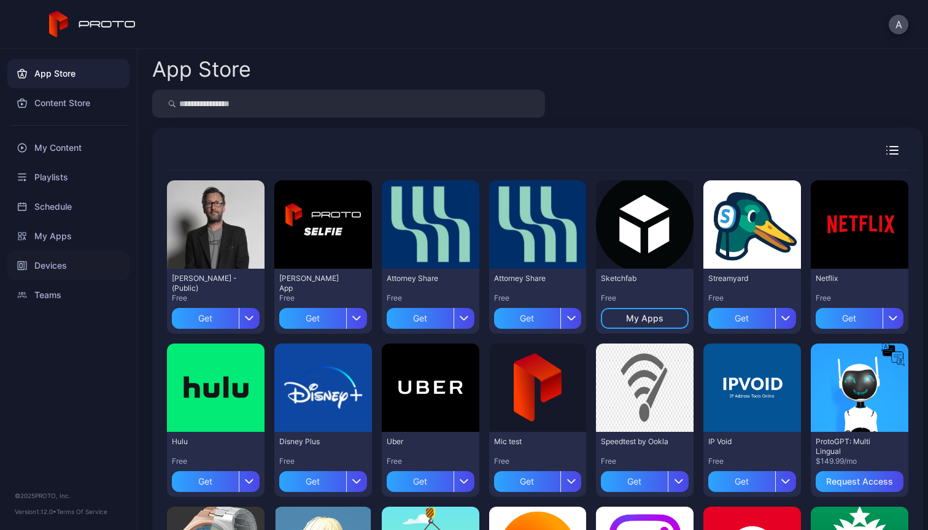
click at [56, 266] on div "Devices" at bounding box center [68, 265] width 122 height 29
